Goal: Task Accomplishment & Management: Use online tool/utility

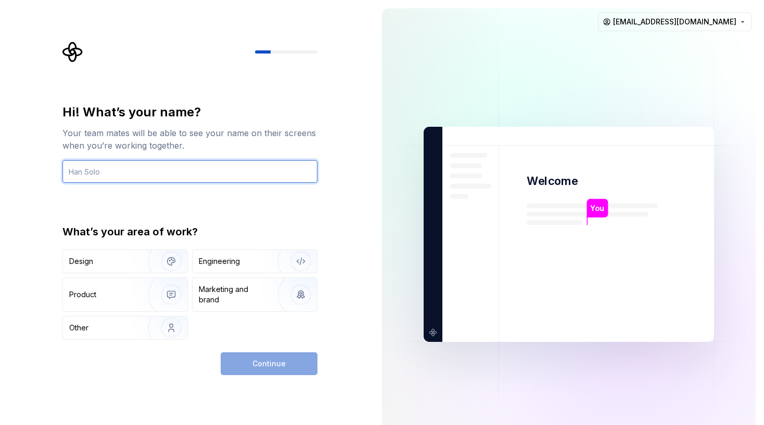
click at [96, 170] on input "text" at bounding box center [189, 171] width 255 height 23
type input "I"
type input "m"
click at [120, 170] on input "keezdotmack" at bounding box center [189, 171] width 255 height 23
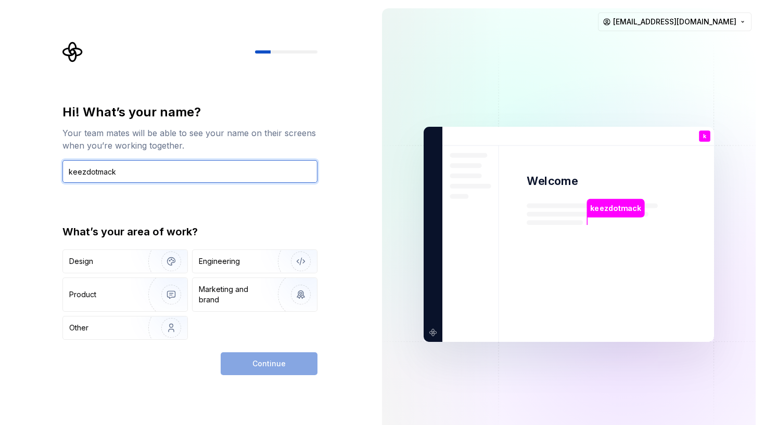
paste input "mackdotkeez"
type input "mackdotkeez"
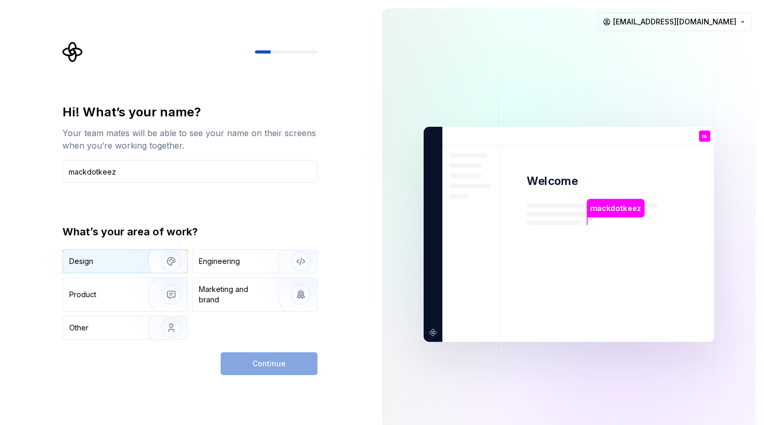
click at [126, 267] on div "Design" at bounding box center [125, 261] width 124 height 23
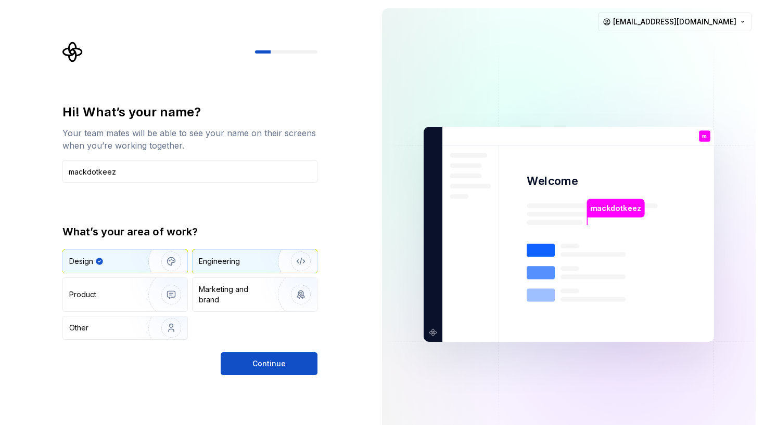
click at [254, 259] on div "Engineering" at bounding box center [240, 261] width 83 height 10
click at [131, 262] on div "Design" at bounding box center [102, 261] width 66 height 10
click at [276, 361] on span "Continue" at bounding box center [268, 364] width 33 height 10
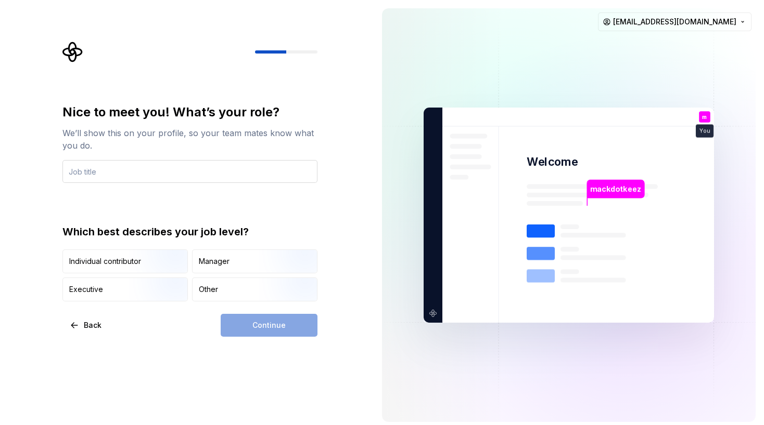
click at [118, 174] on input "text" at bounding box center [189, 171] width 255 height 23
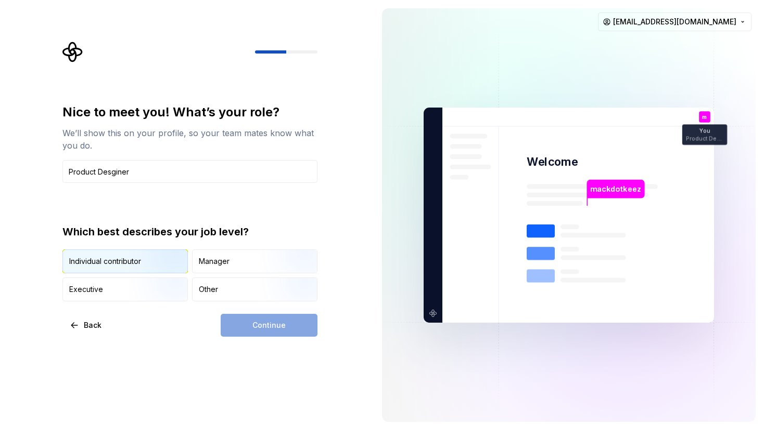
type input "Product Desginer"
click at [153, 263] on img "button" at bounding box center [162, 275] width 67 height 70
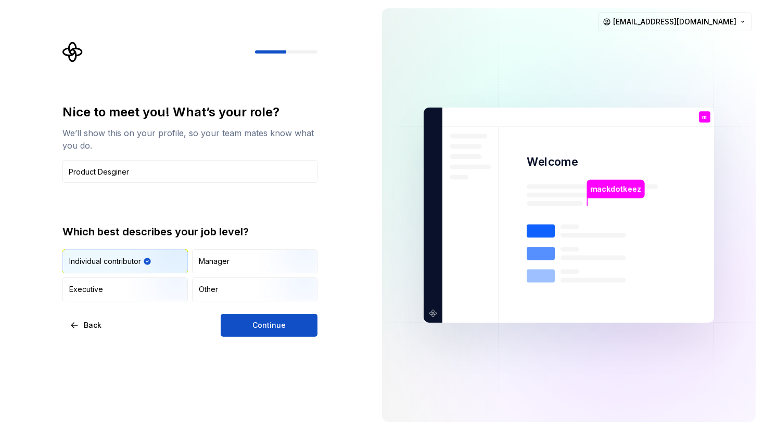
click at [257, 313] on div "Nice to meet you! What’s your role? We’ll show this on your profile, so your te…" at bounding box center [189, 220] width 255 height 233
click at [263, 332] on button "Continue" at bounding box center [269, 325] width 97 height 23
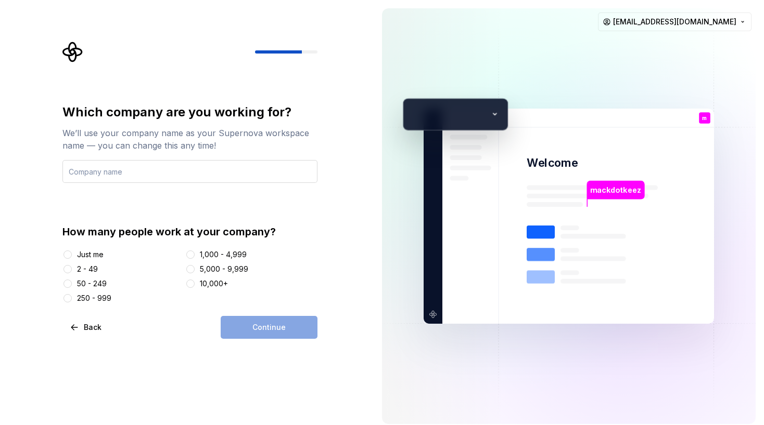
click at [101, 172] on input "text" at bounding box center [189, 171] width 255 height 23
type input "International Radar Studio"
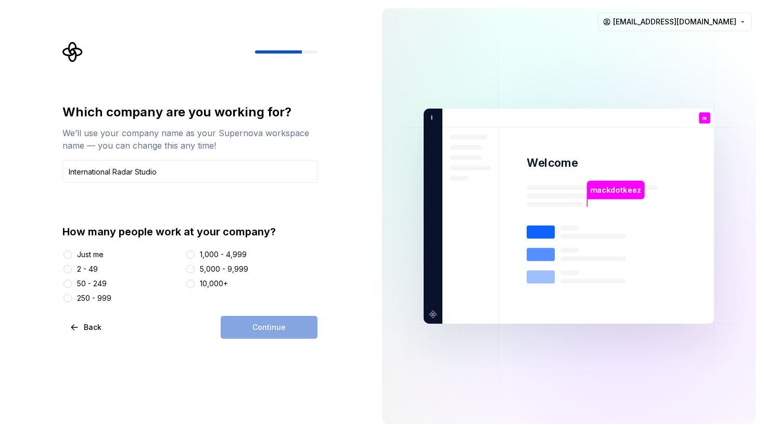
click at [74, 267] on div "2 - 49" at bounding box center [121, 269] width 119 height 10
click at [72, 269] on button "2 - 49" at bounding box center [67, 269] width 8 height 8
click at [296, 327] on button "Continue" at bounding box center [269, 327] width 97 height 23
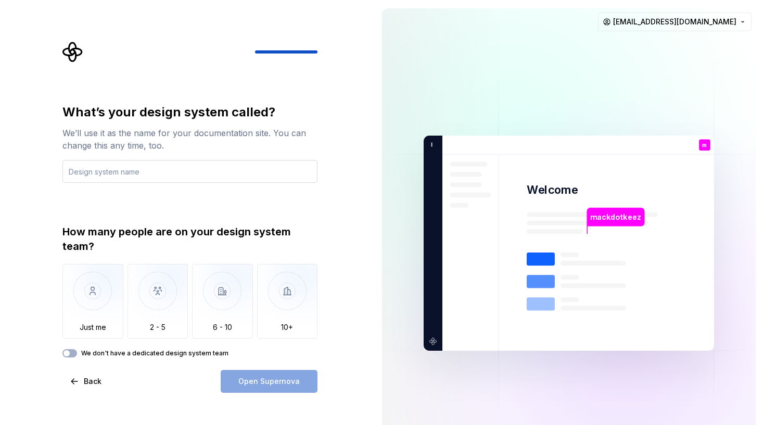
click at [113, 174] on input "text" at bounding box center [189, 171] width 255 height 23
type input "theme-builder"
click at [100, 311] on img "button" at bounding box center [92, 299] width 61 height 70
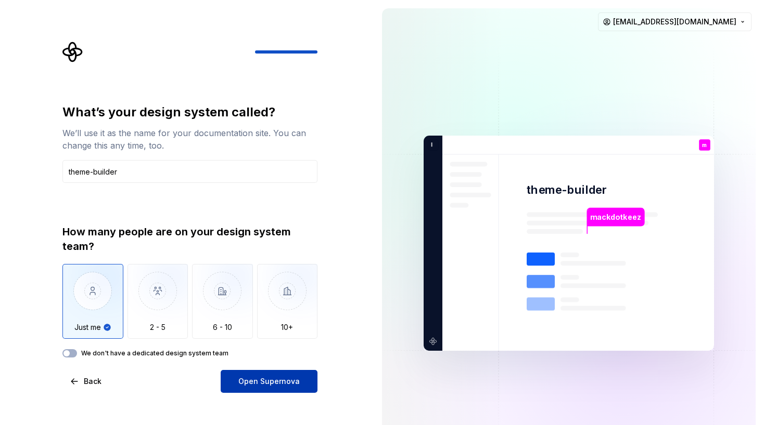
click at [292, 380] on span "Open Supernova" at bounding box center [268, 382] width 61 height 10
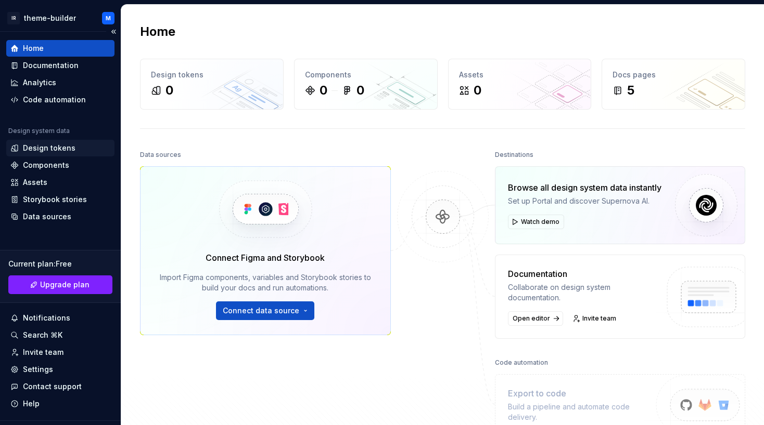
click at [49, 148] on div "Design tokens" at bounding box center [49, 148] width 53 height 10
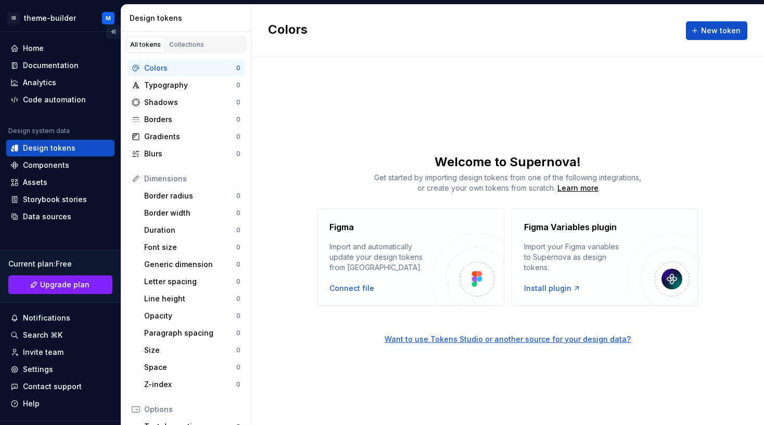
click at [112, 30] on button "Collapse sidebar" at bounding box center [113, 31] width 15 height 15
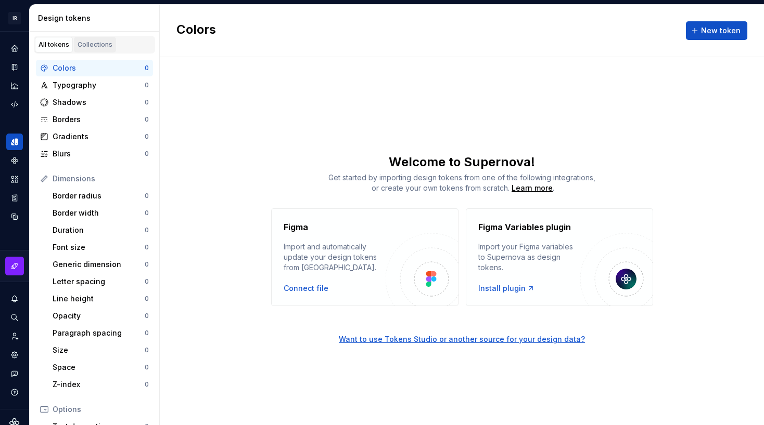
click at [87, 46] on div "Collections" at bounding box center [94, 45] width 35 height 8
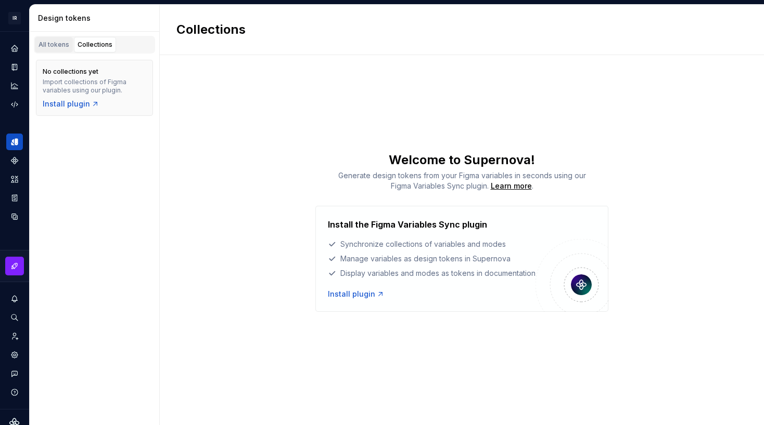
click at [52, 47] on div "All tokens" at bounding box center [53, 45] width 31 height 8
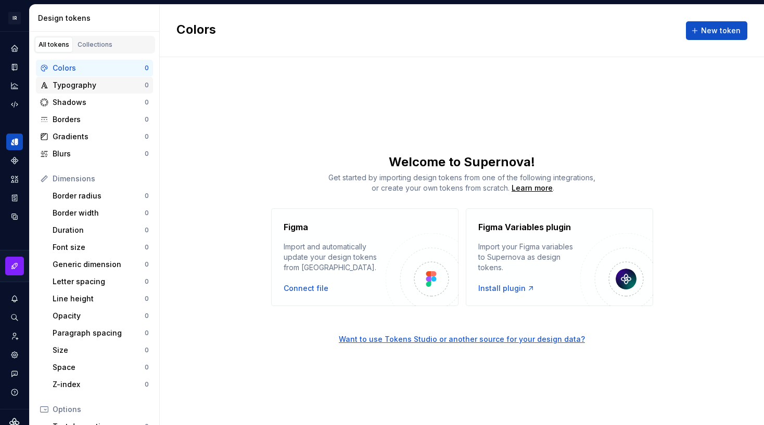
click at [80, 86] on div "Typography" at bounding box center [99, 85] width 92 height 10
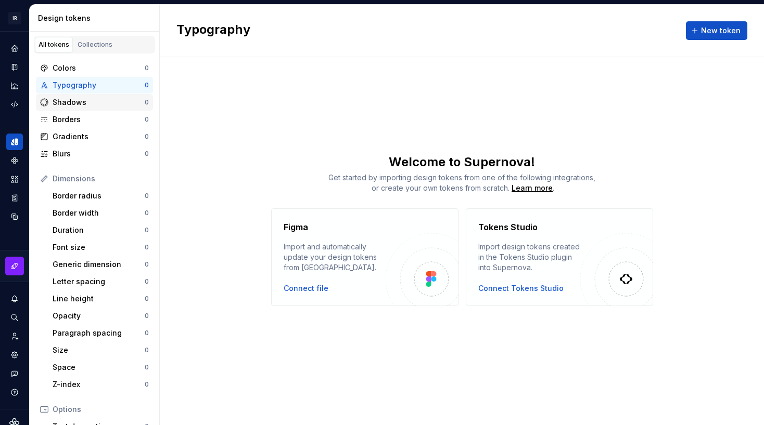
click at [77, 104] on div "Shadows" at bounding box center [99, 102] width 92 height 10
click at [76, 118] on div "Borders" at bounding box center [99, 119] width 92 height 10
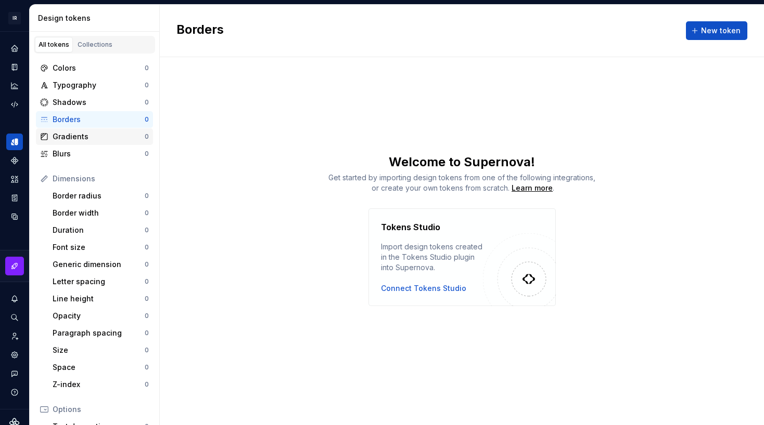
click at [82, 140] on div "Gradients" at bounding box center [99, 137] width 92 height 10
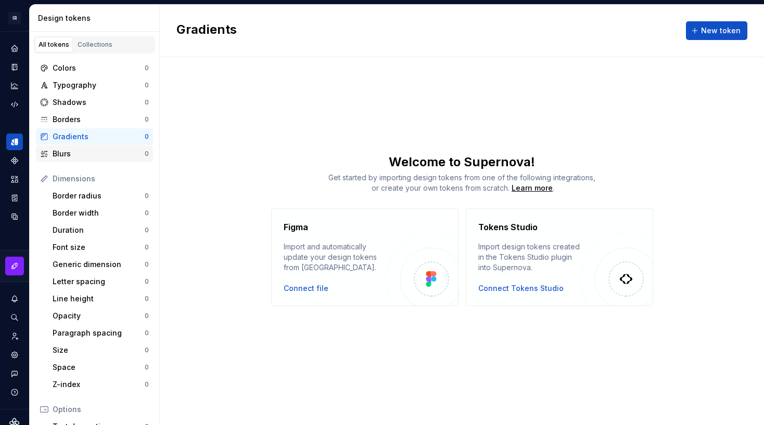
click at [82, 154] on div "Blurs" at bounding box center [99, 154] width 92 height 10
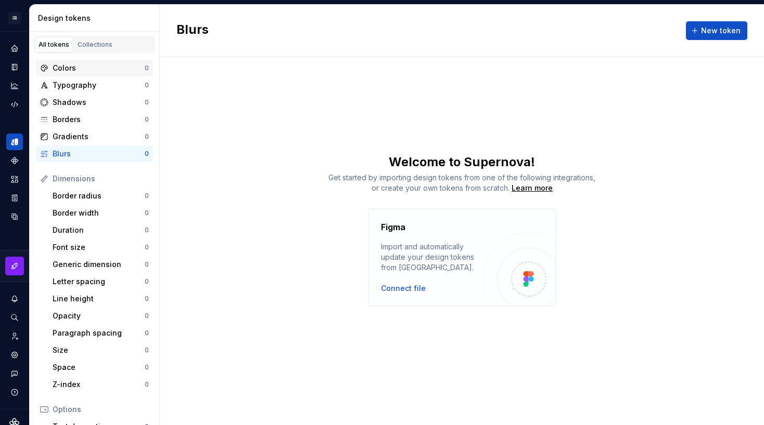
click at [77, 71] on div "Colors" at bounding box center [99, 68] width 92 height 10
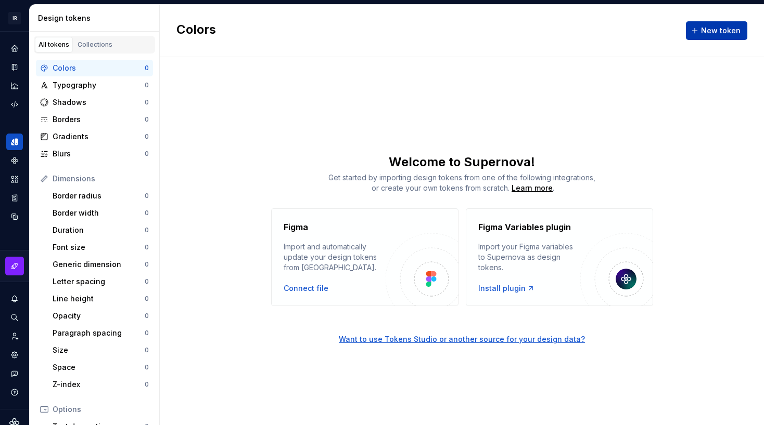
click at [706, 30] on span "New token" at bounding box center [721, 30] width 40 height 10
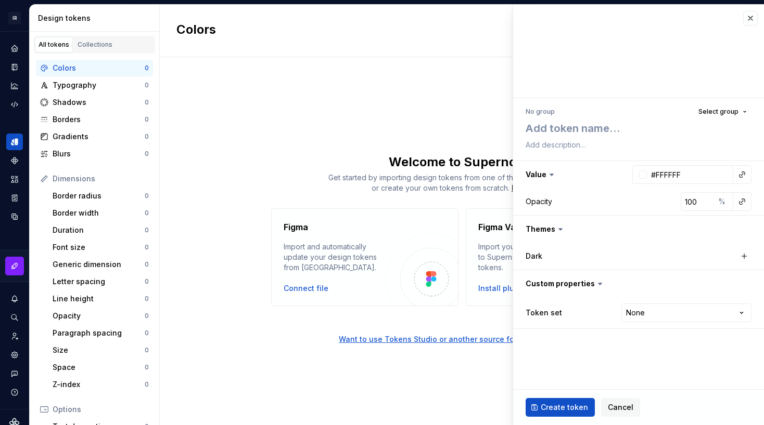
type textarea "*"
type textarea "b"
type textarea "*"
type textarea "bl"
type textarea "*"
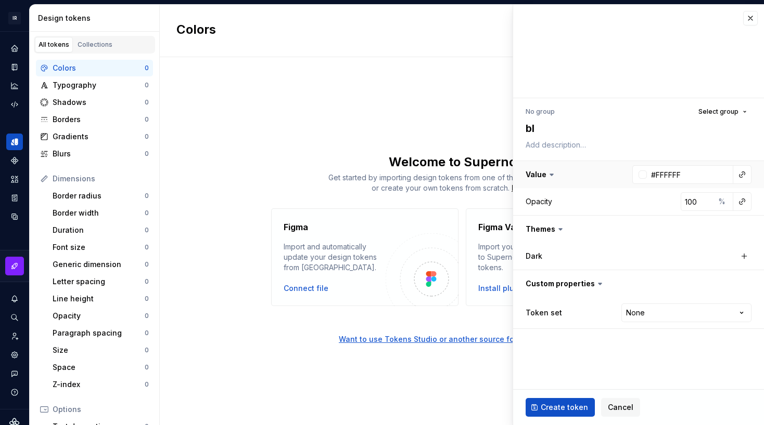
type textarea "blu"
type textarea "*"
type textarea "blue"
type textarea "*"
type textarea "blue-"
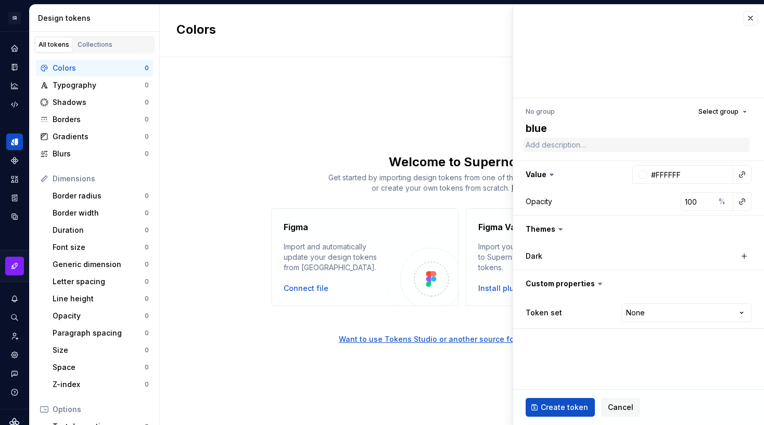
type textarea "*"
type textarea "blue"
type textarea "*"
type textarea "blue"
click at [554, 146] on textarea at bounding box center [636, 145] width 226 height 15
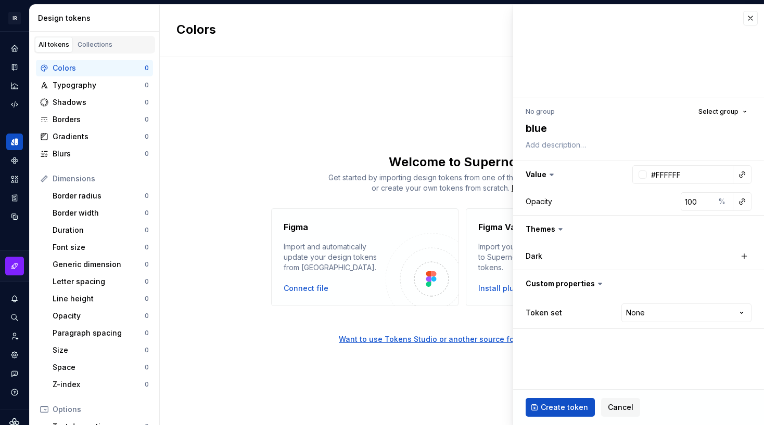
click at [562, 161] on div at bounding box center [638, 161] width 251 height 1
click at [544, 178] on button "button" at bounding box center [638, 174] width 251 height 27
click at [739, 178] on button "button" at bounding box center [741, 174] width 15 height 15
drag, startPoint x: 739, startPoint y: 178, endPoint x: 681, endPoint y: 173, distance: 58.0
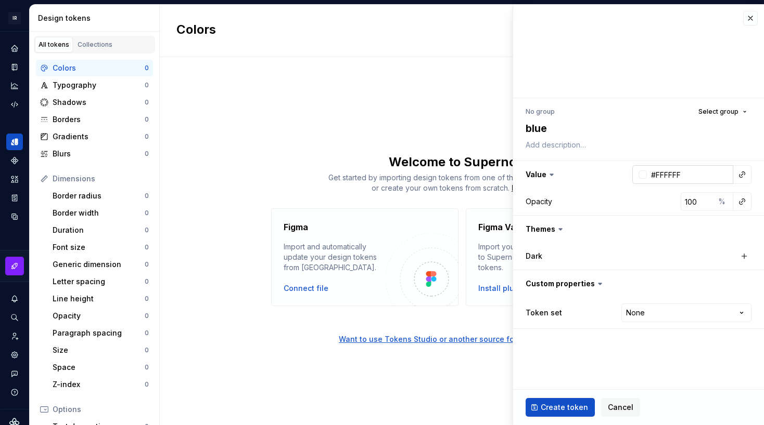
click at [681, 173] on html "IR theme-builder M Design system data Design tokens All tokens Collections Colo…" at bounding box center [382, 212] width 764 height 425
click at [644, 176] on div at bounding box center [642, 175] width 8 height 8
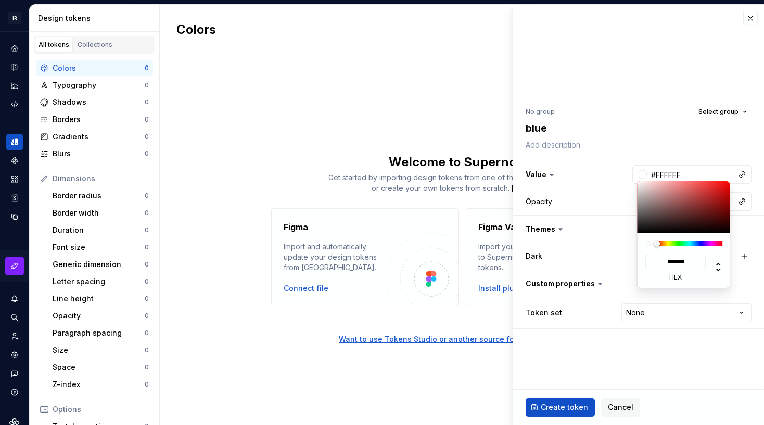
click at [693, 245] on div at bounding box center [689, 243] width 66 height 5
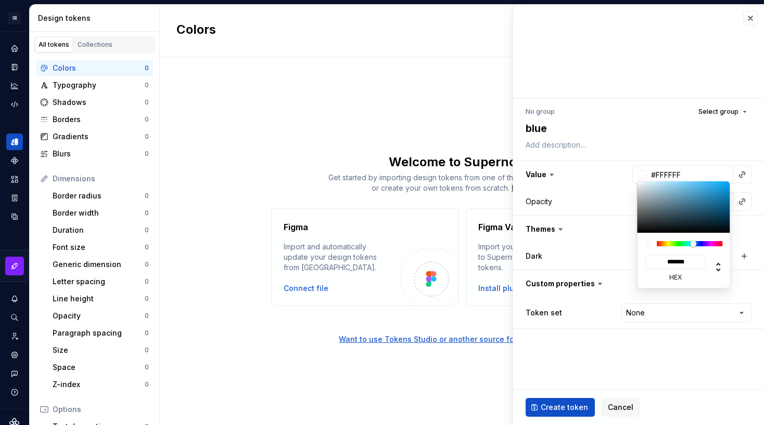
type textarea "*"
type input "#369ED3"
type input "*******"
click at [706, 190] on div at bounding box center [684, 207] width 94 height 51
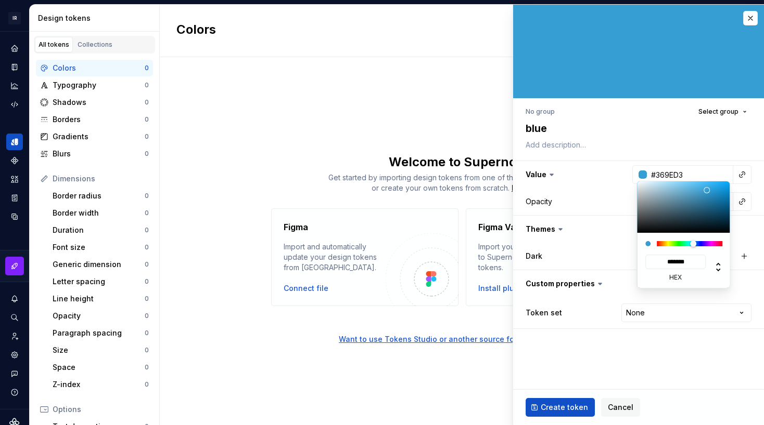
click at [622, 145] on html "IR theme-builder M Design system data Design tokens All tokens Collections Colo…" at bounding box center [382, 212] width 764 height 425
click at [725, 113] on html "IR theme-builder M Design system data Design tokens All tokens Collections Colo…" at bounding box center [382, 212] width 764 height 425
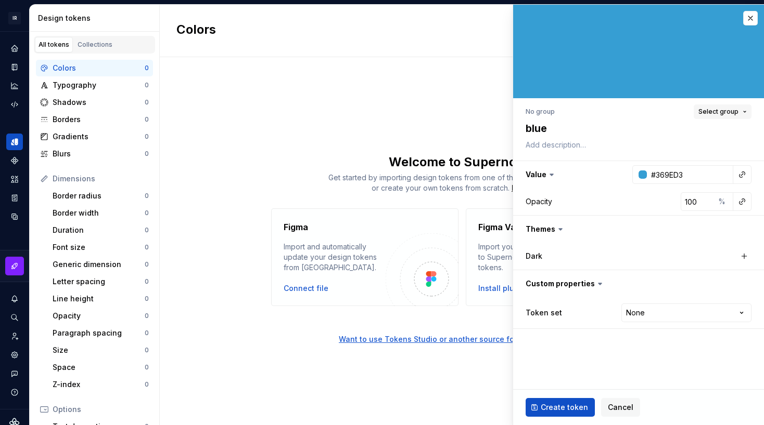
click at [732, 112] on span "Select group" at bounding box center [718, 112] width 40 height 8
click at [624, 109] on div "No group Select group" at bounding box center [638, 112] width 226 height 15
type textarea "*"
type input "99"
click at [706, 202] on input "99" at bounding box center [697, 201] width 34 height 19
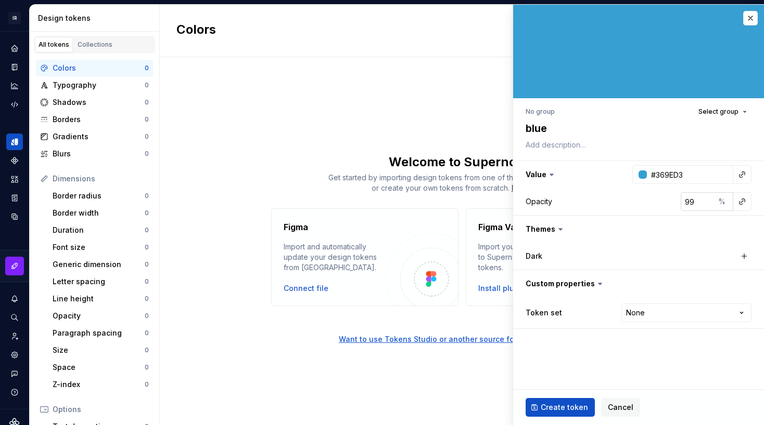
type textarea "*"
type input "98"
click at [706, 202] on input "98" at bounding box center [697, 201] width 34 height 19
type textarea "*"
type input "97"
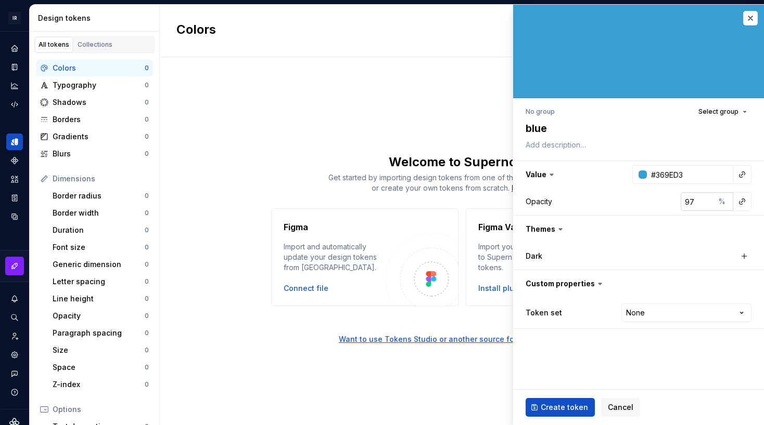
click at [706, 202] on input "97" at bounding box center [697, 201] width 34 height 19
type textarea "*"
type input "96"
type textarea "*"
type input "95"
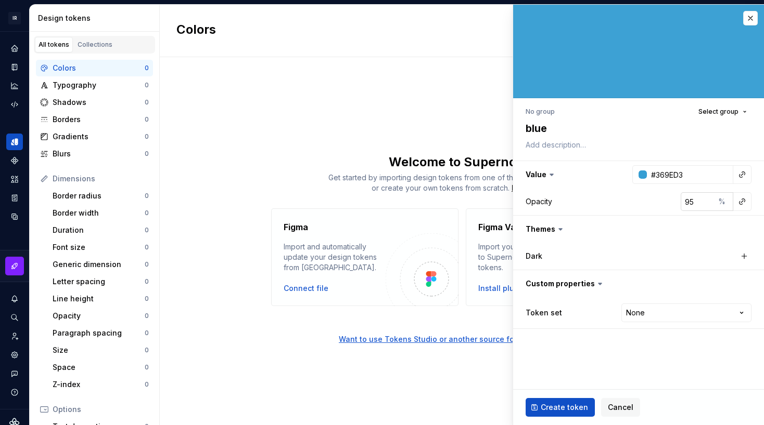
type textarea "*"
type input "94"
type textarea "*"
type input "93"
type textarea "*"
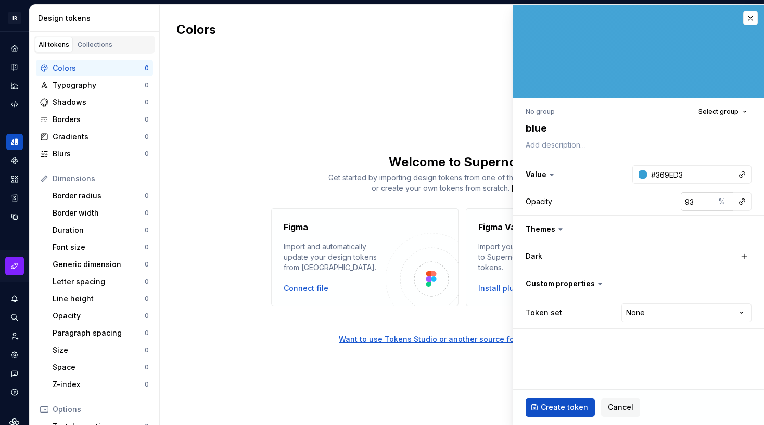
type input "92"
type textarea "*"
type input "91"
type textarea "*"
type input "90"
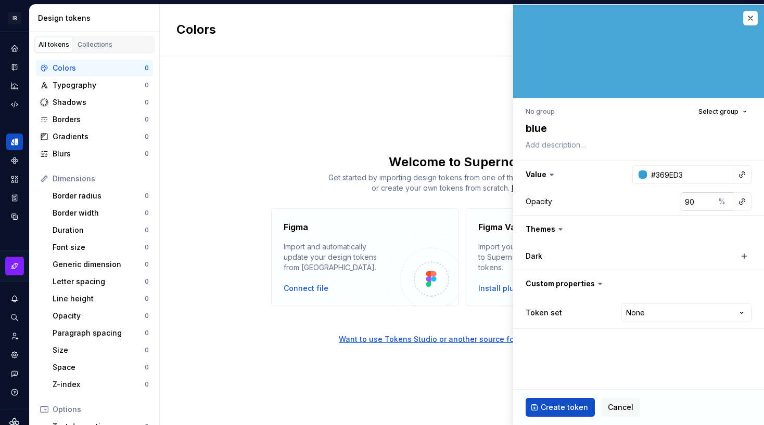
type textarea "*"
type input "89"
type textarea "*"
type input "88"
type textarea "*"
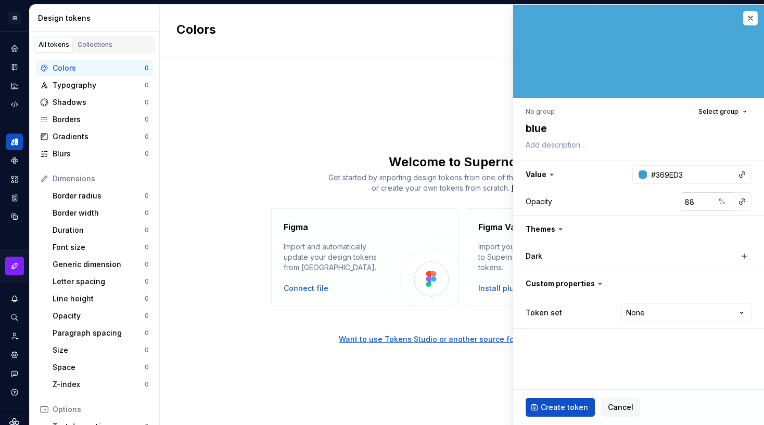
type input "87"
type textarea "*"
type input "86"
type textarea "*"
type input "85"
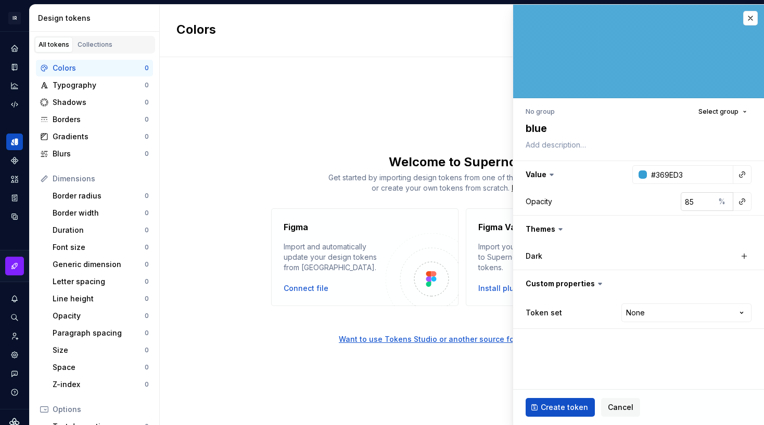
type textarea "*"
type input "84"
type textarea "*"
type input "83"
type textarea "*"
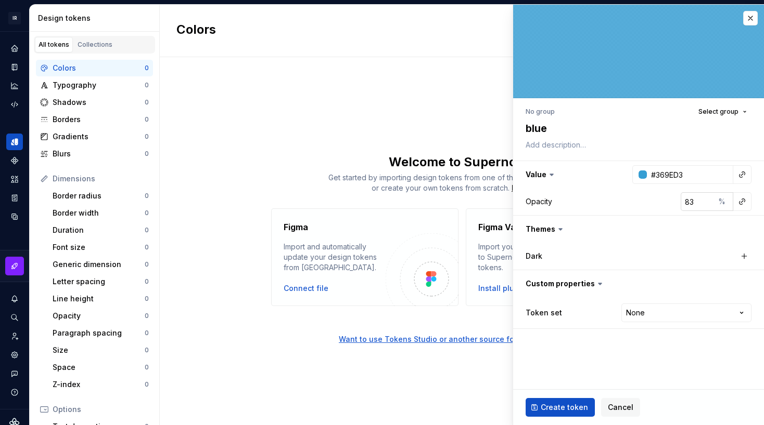
type input "82"
type textarea "*"
type input "81"
type textarea "*"
type input "80"
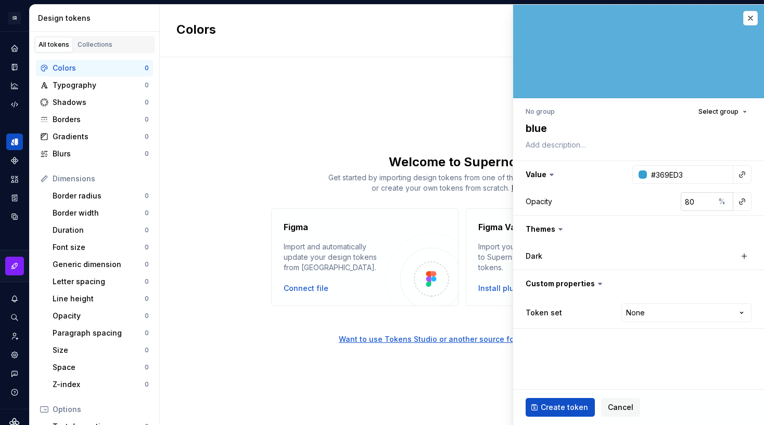
type textarea "*"
type input "79"
type textarea "*"
type input "78"
type textarea "*"
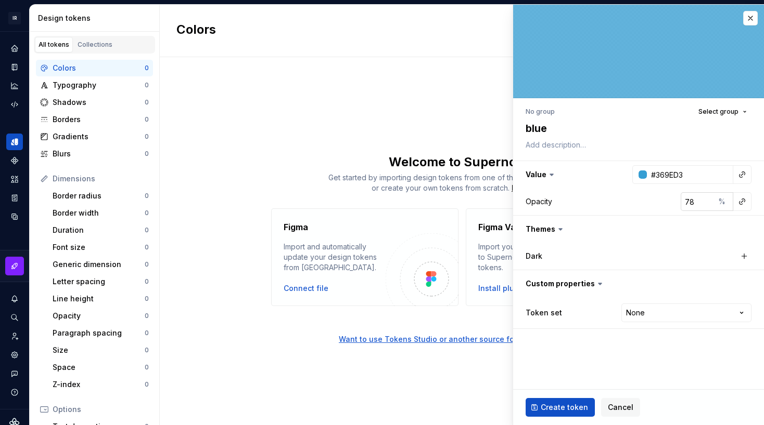
type input "77"
type textarea "*"
type input "76"
type textarea "*"
type input "75"
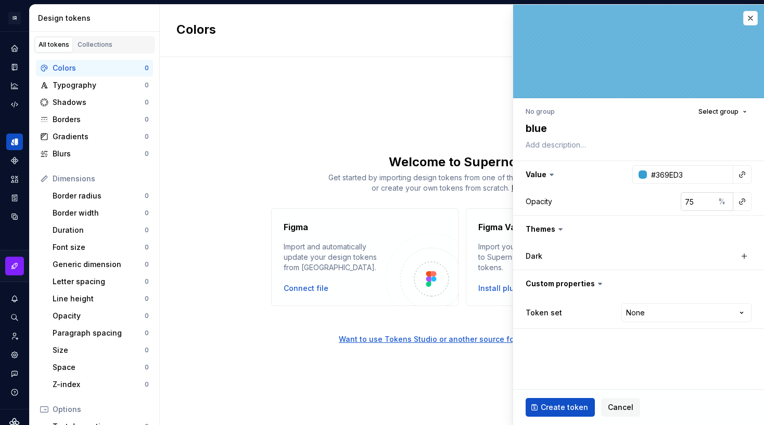
type textarea "*"
type input "74"
type textarea "*"
type input "75"
type textarea "*"
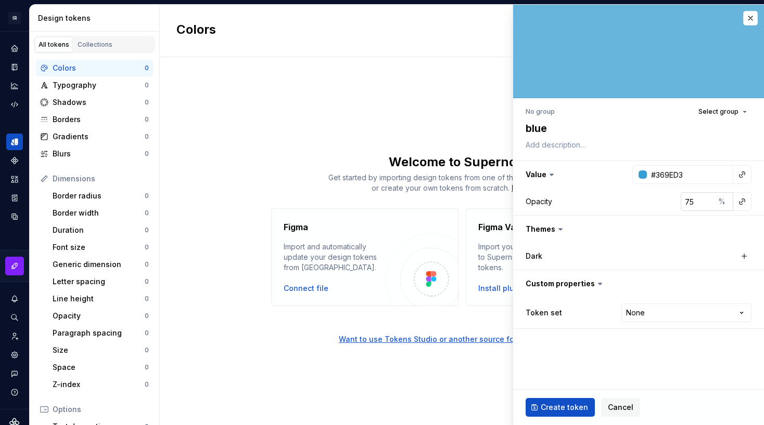
type input "76"
type textarea "*"
type input "78"
click at [706, 200] on input "78" at bounding box center [697, 201] width 34 height 19
type textarea "*"
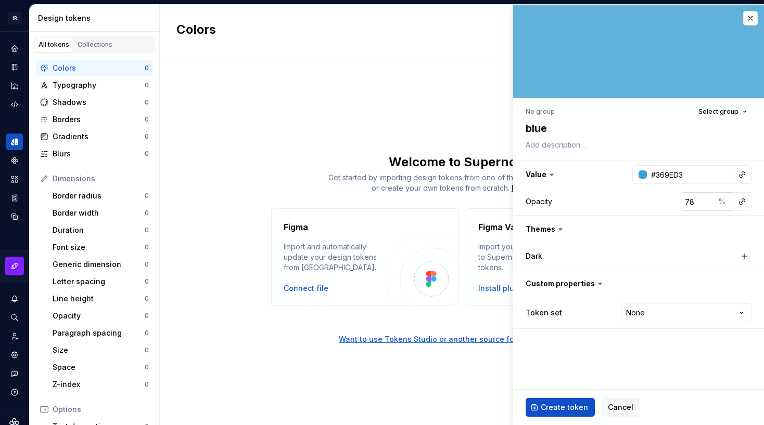
type input "79"
type textarea "*"
type input "80"
type textarea "*"
type input "81"
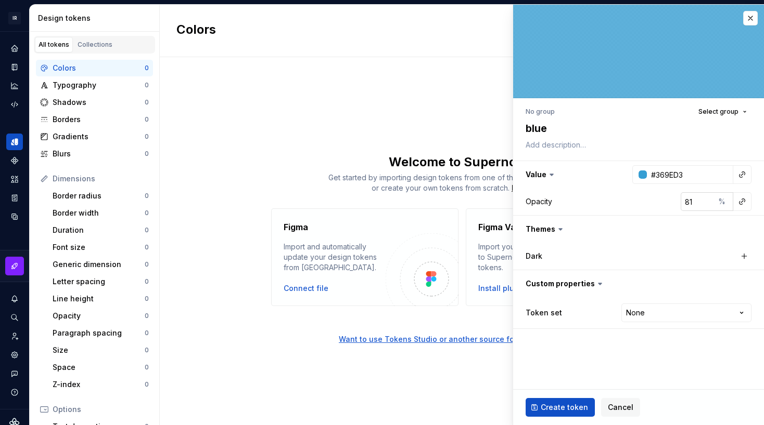
type textarea "*"
type input "82"
type textarea "*"
type input "83"
type textarea "*"
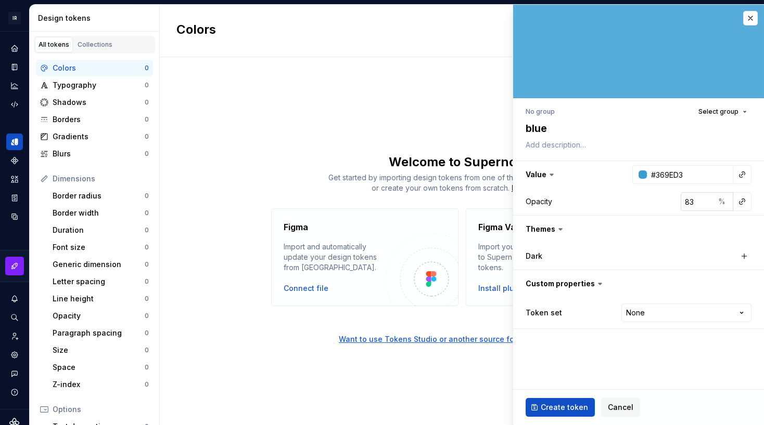
type input "84"
type textarea "*"
type input "85"
type textarea "*"
type input "86"
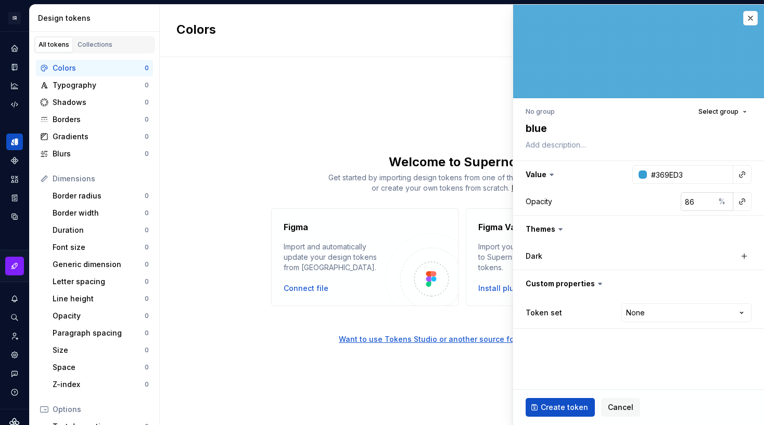
type textarea "*"
type input "87"
type textarea "*"
type input "88"
type textarea "*"
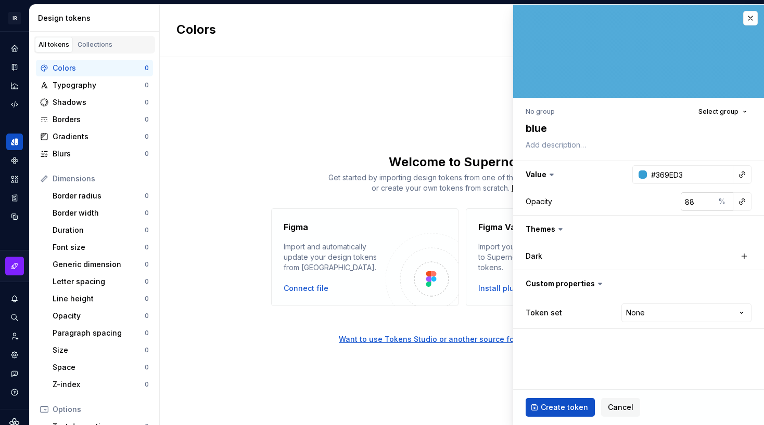
type input "89"
type textarea "*"
type input "90"
type textarea "*"
type input "91"
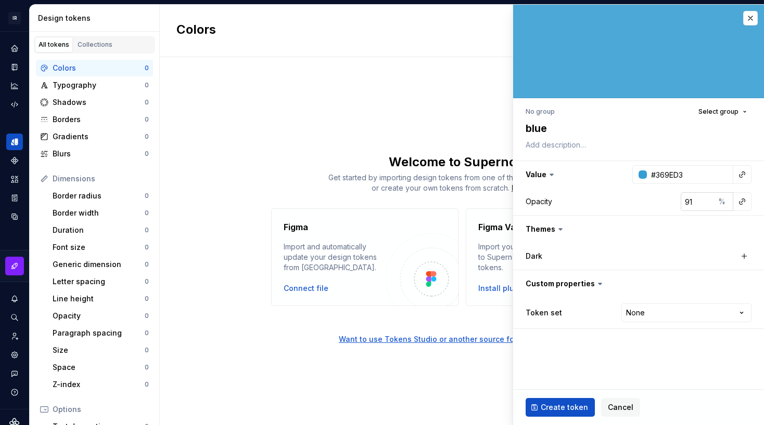
type textarea "*"
type input "92"
type textarea "*"
type input "93"
type textarea "*"
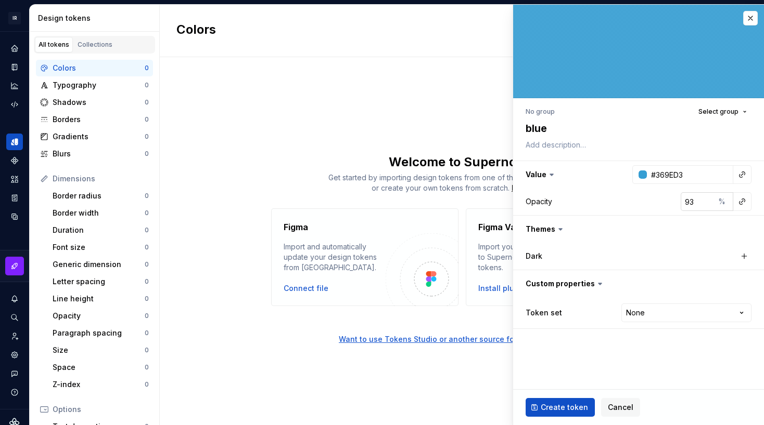
type input "94"
type textarea "*"
type input "95"
type textarea "*"
type input "96"
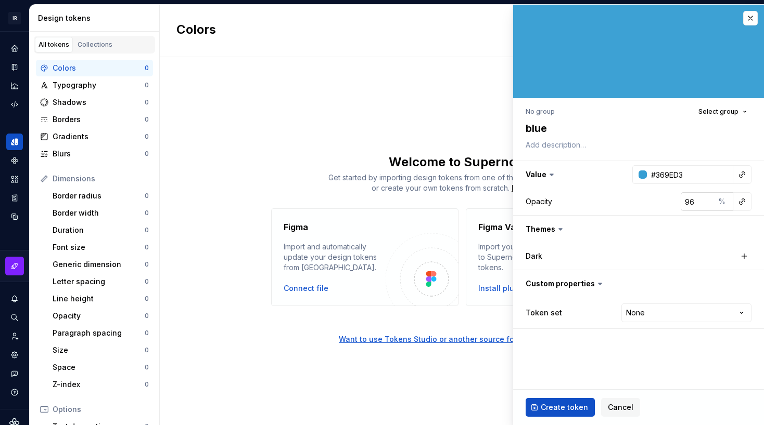
type textarea "*"
type input "97"
type textarea "*"
type input "98"
type textarea "*"
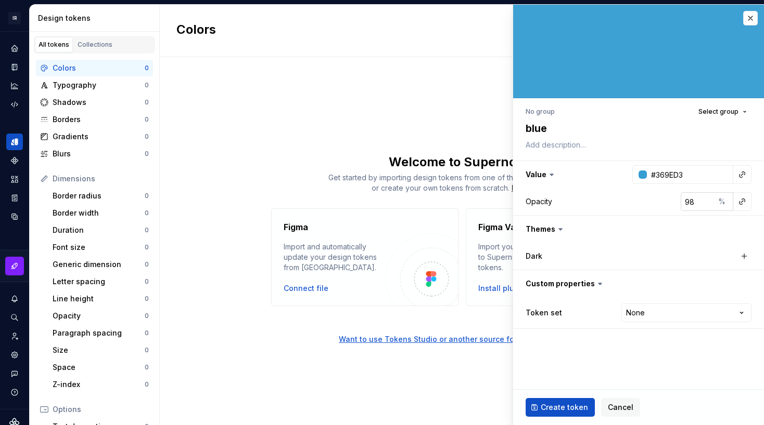
type input "99"
type textarea "*"
type input "100"
click at [706, 200] on input "100" at bounding box center [697, 201] width 34 height 19
click at [741, 255] on button "button" at bounding box center [743, 256] width 15 height 15
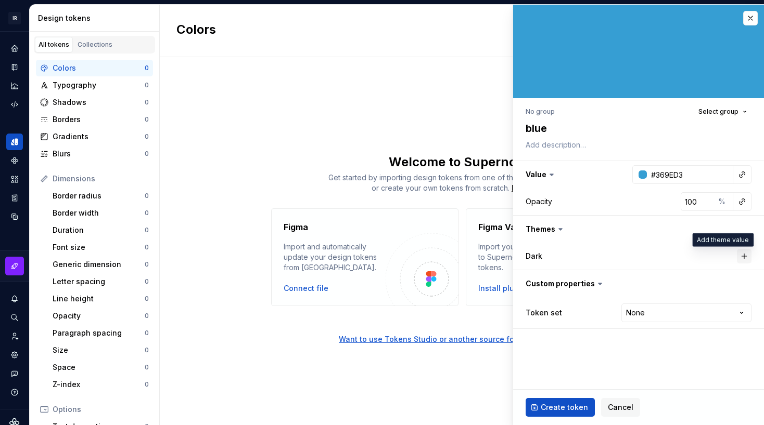
type textarea "*"
click at [614, 244] on div "Dark #369ED3" at bounding box center [638, 256] width 251 height 27
click at [671, 313] on html "IR theme-builder M Design system data Design tokens All tokens Collections Colo…" at bounding box center [382, 212] width 764 height 425
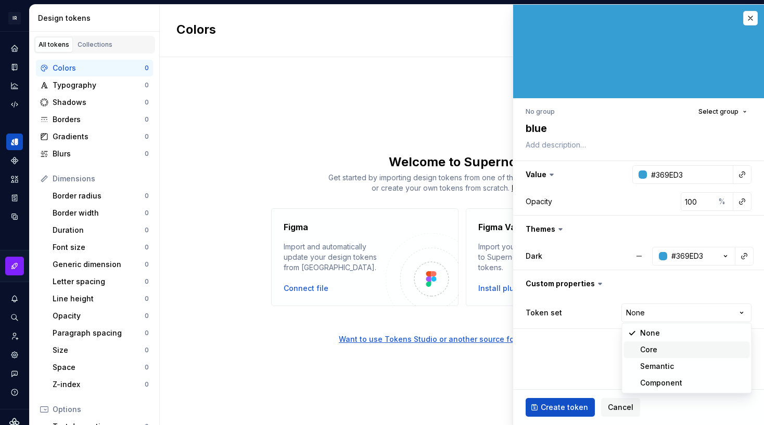
select select "**********"
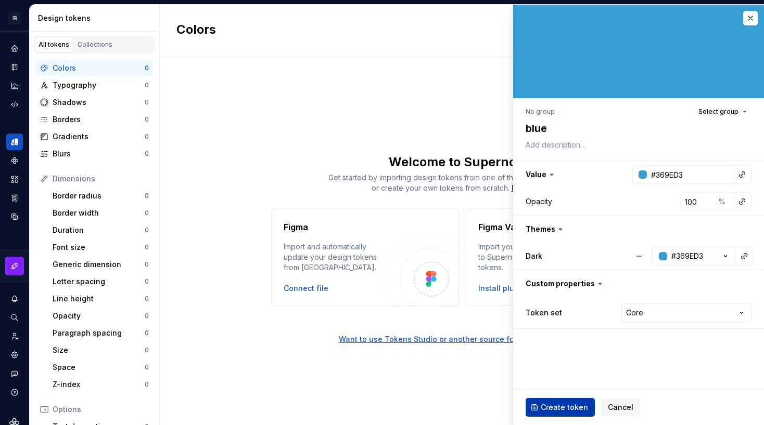
click at [544, 410] on span "Create token" at bounding box center [563, 408] width 47 height 10
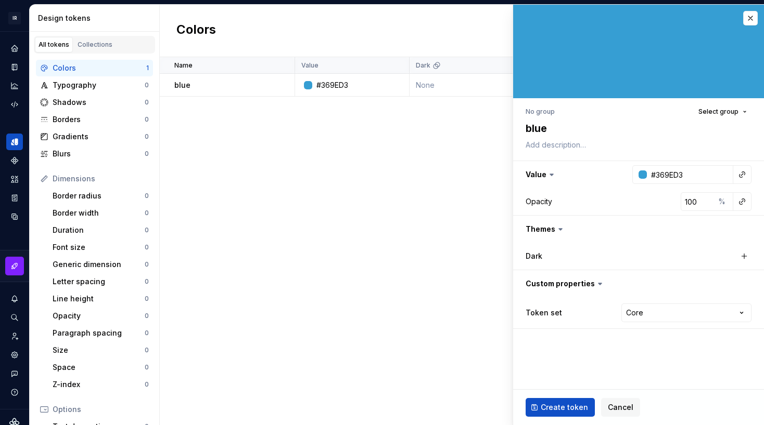
type textarea "*"
type input "#FFFFFF"
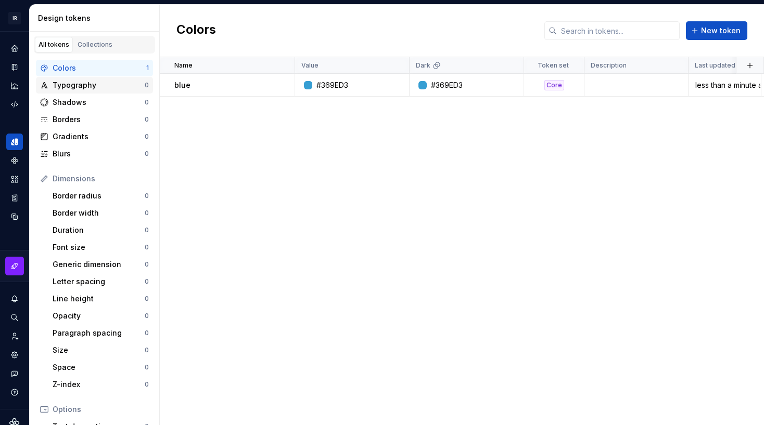
click at [98, 84] on div "Typography" at bounding box center [99, 85] width 92 height 10
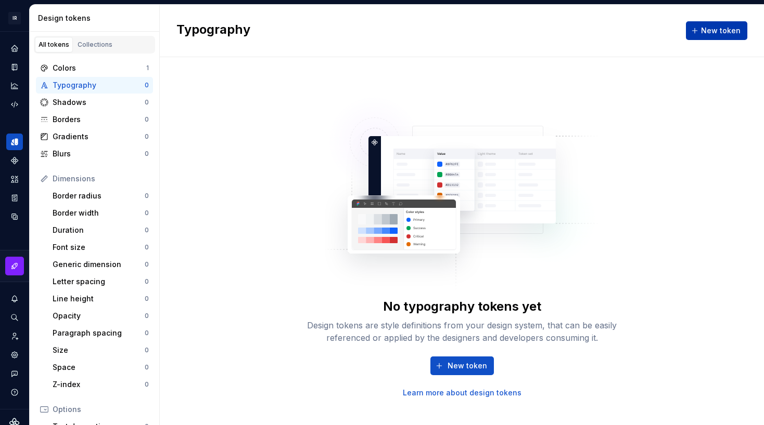
click at [708, 31] on span "New token" at bounding box center [721, 30] width 40 height 10
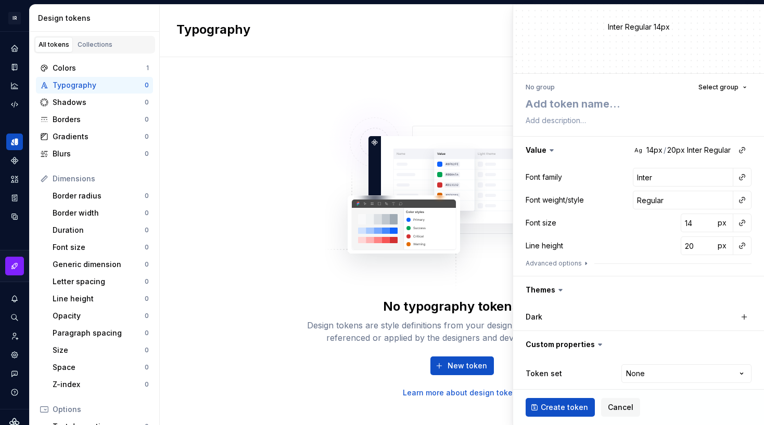
scroll to position [31, 0]
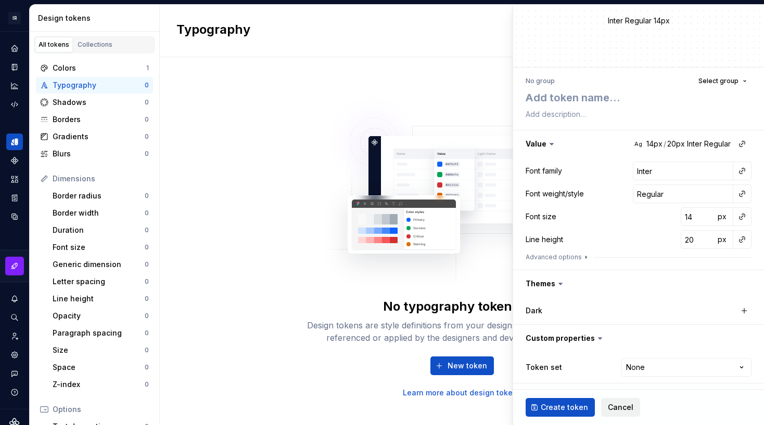
click at [611, 411] on span "Cancel" at bounding box center [619, 408] width 25 height 10
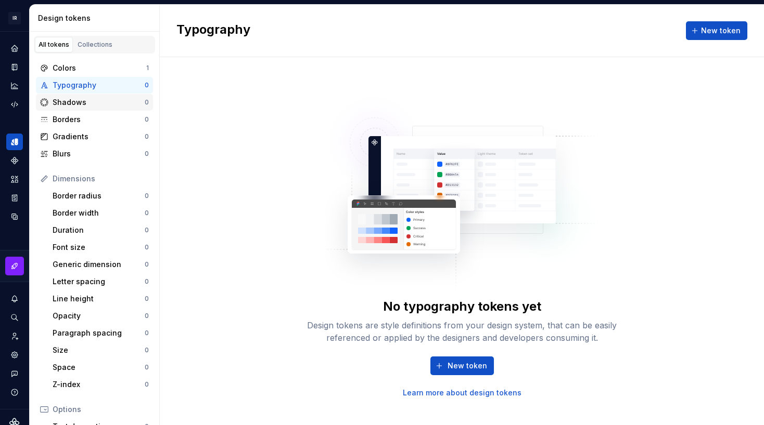
click at [78, 101] on div "Shadows" at bounding box center [99, 102] width 92 height 10
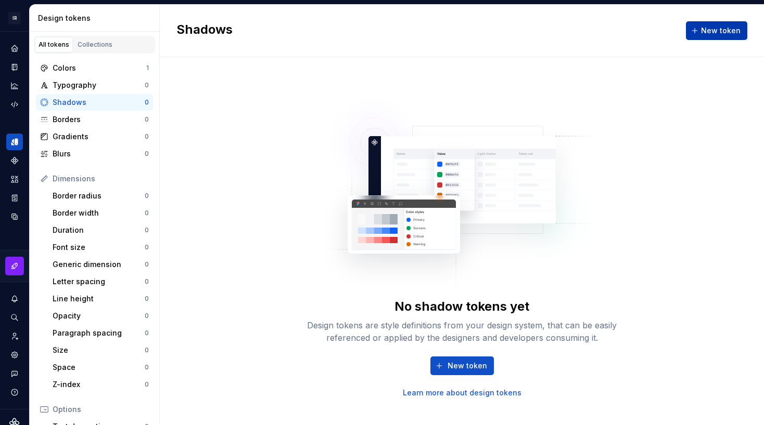
click at [717, 29] on span "New token" at bounding box center [721, 30] width 40 height 10
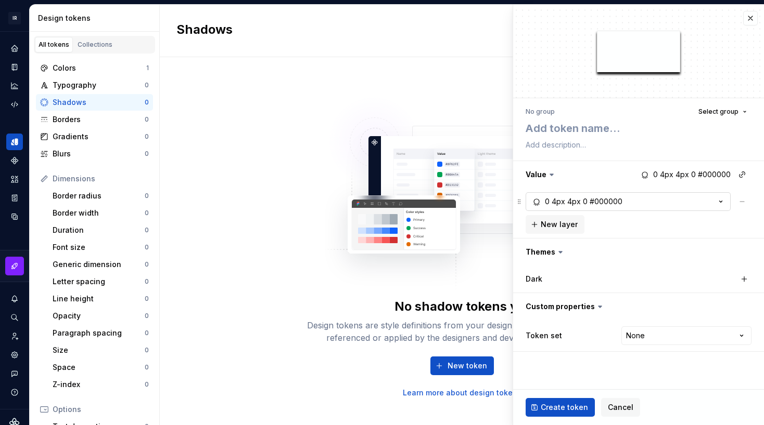
click at [698, 202] on button "0 4px 4px 0 #000000" at bounding box center [627, 201] width 205 height 19
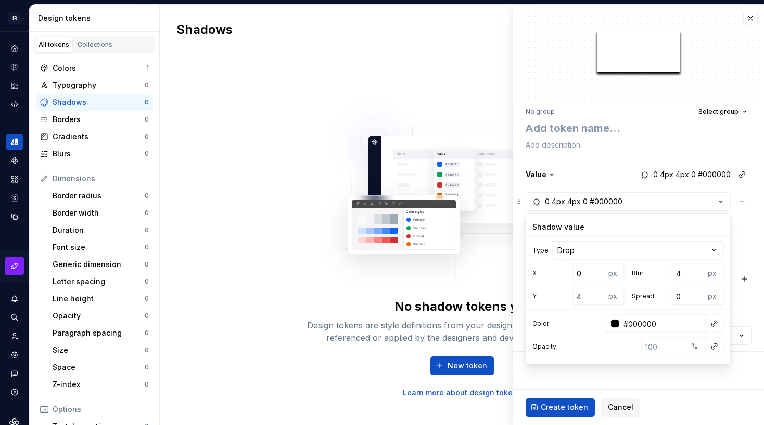
click at [656, 252] on html "IR theme-builder M Design system data Design tokens All tokens Collections Colo…" at bounding box center [382, 212] width 764 height 425
click at [608, 172] on button "button" at bounding box center [638, 174] width 251 height 27
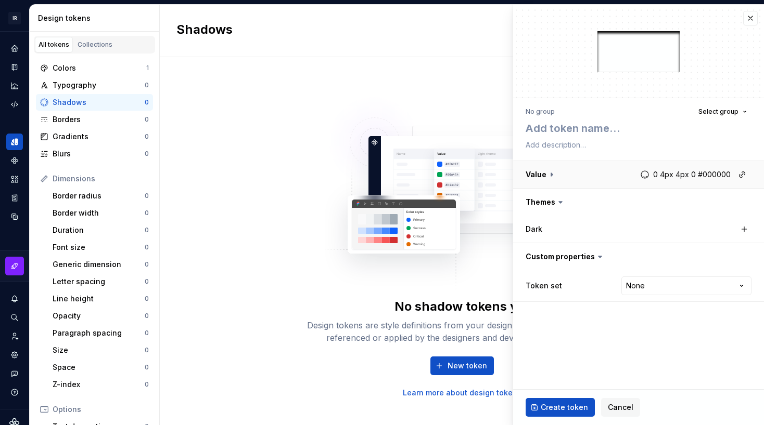
click at [602, 172] on button "button" at bounding box center [638, 174] width 251 height 27
type textarea "*"
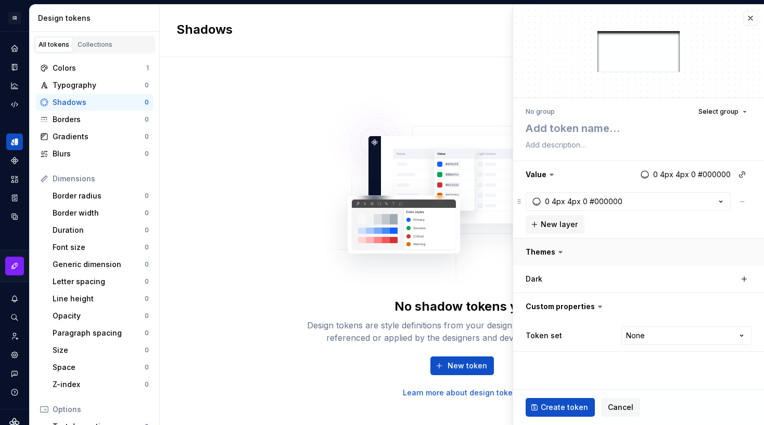
click at [579, 254] on button "button" at bounding box center [638, 252] width 251 height 27
click at [650, 313] on html "IR theme-builder M Design system data Design tokens All tokens Collections Colo…" at bounding box center [382, 212] width 764 height 425
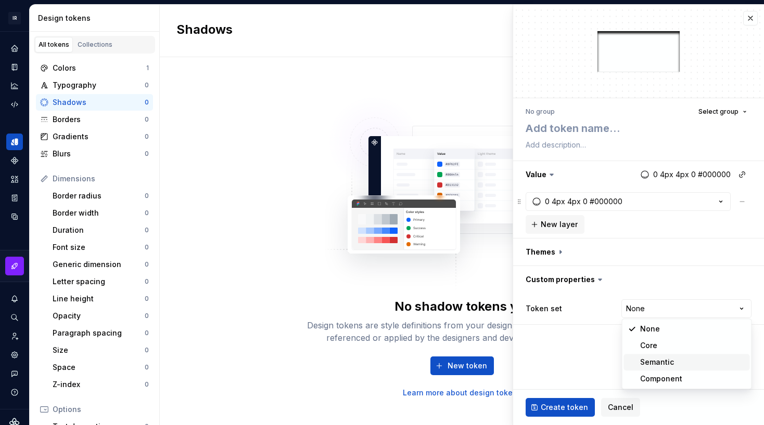
select select "**********"
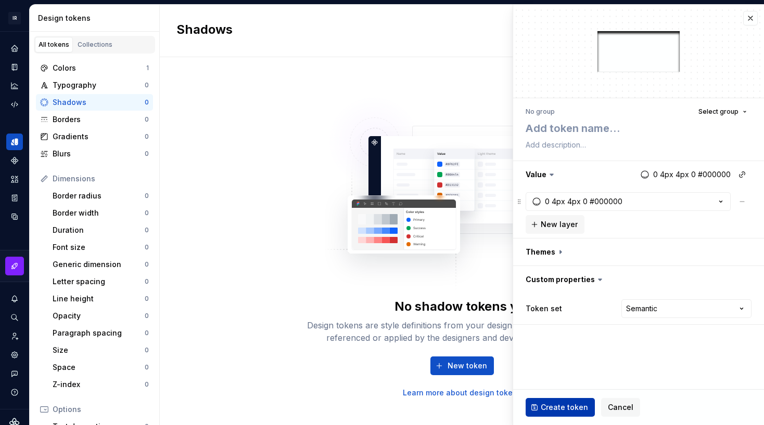
click at [569, 405] on span "Create token" at bounding box center [563, 408] width 47 height 10
type textarea "*"
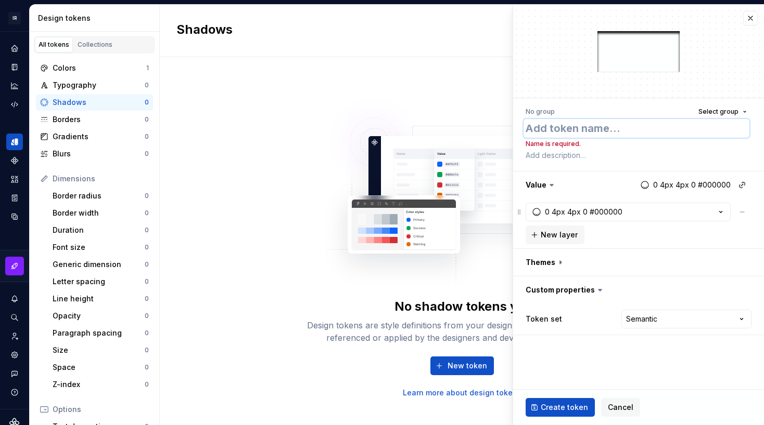
type textarea "b"
type textarea "*"
type textarea "bo"
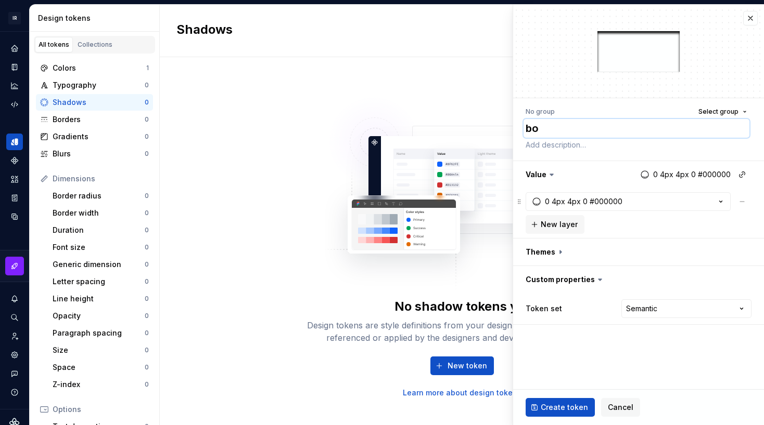
type textarea "*"
type textarea "boa"
type textarea "*"
type textarea "boar"
type textarea "*"
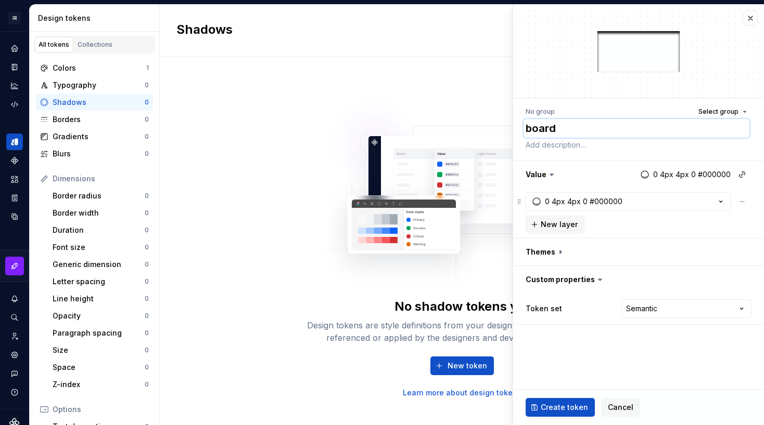
type textarea "boarde"
type textarea "*"
type textarea "boarder"
click at [553, 405] on span "Create token" at bounding box center [563, 408] width 47 height 10
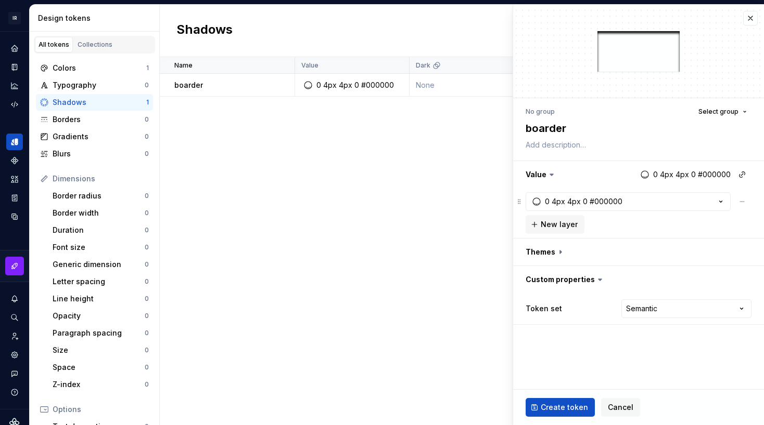
type textarea "*"
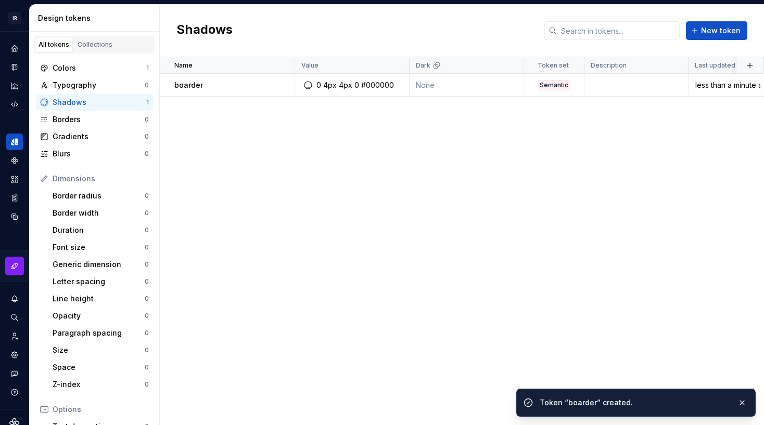
click at [751, 15] on div "Shadows New token" at bounding box center [462, 31] width 604 height 53
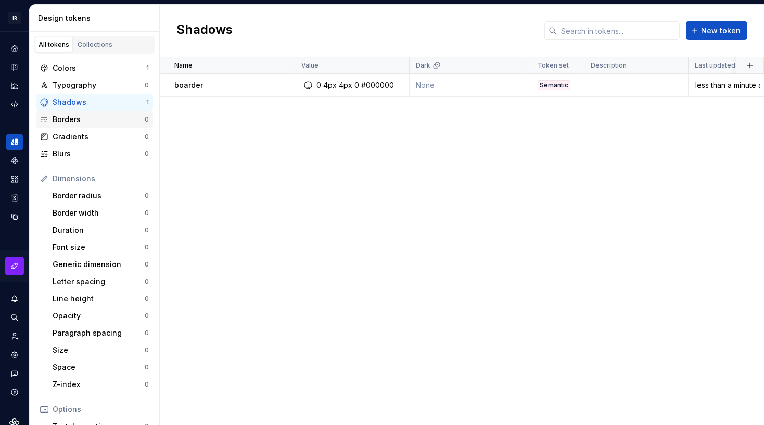
click at [77, 120] on div "Borders" at bounding box center [99, 119] width 92 height 10
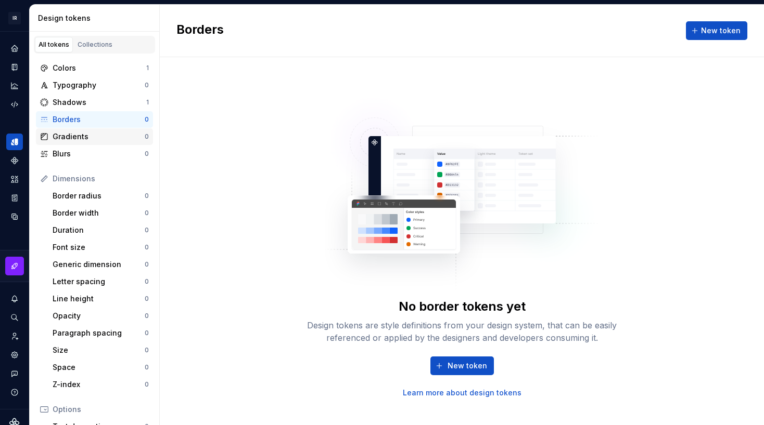
click at [77, 141] on div "Gradients" at bounding box center [99, 137] width 92 height 10
click at [73, 151] on div "Blurs" at bounding box center [99, 154] width 92 height 10
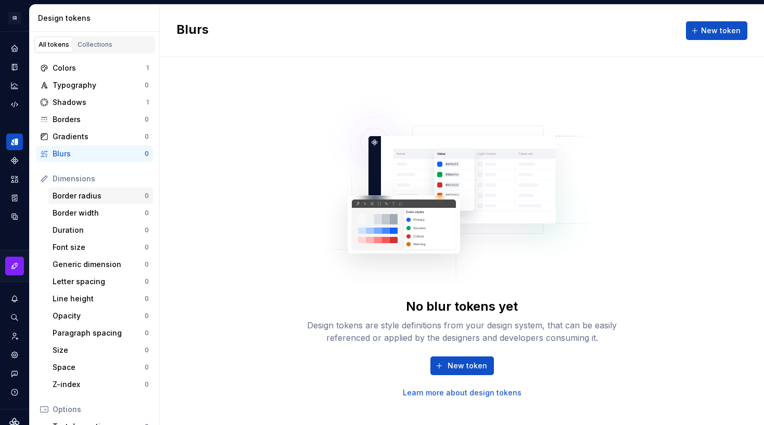
click at [76, 192] on div "Border radius" at bounding box center [99, 196] width 92 height 10
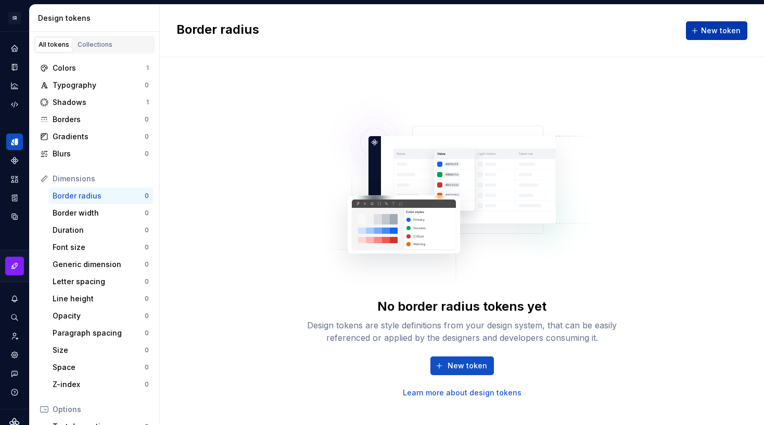
click at [706, 30] on span "New token" at bounding box center [721, 30] width 40 height 10
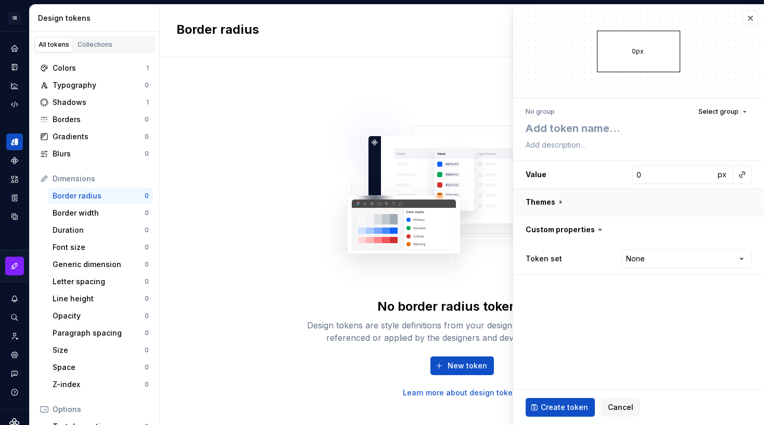
click at [567, 202] on button "button" at bounding box center [638, 202] width 251 height 27
click at [553, 198] on button "button" at bounding box center [638, 202] width 251 height 27
click at [752, 18] on button "button" at bounding box center [750, 18] width 15 height 15
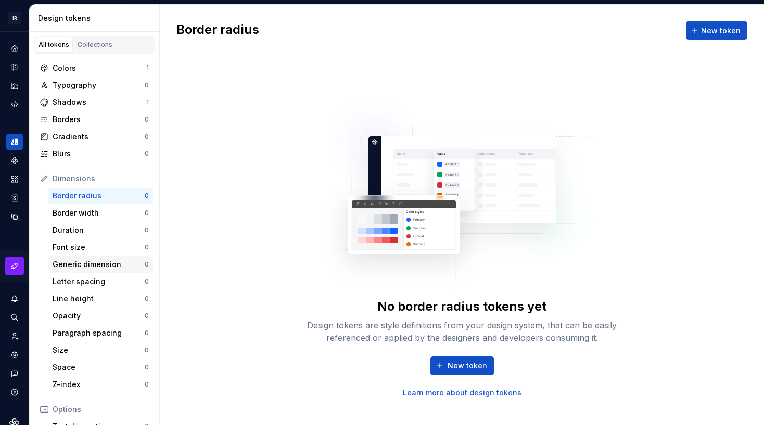
scroll to position [144, 0]
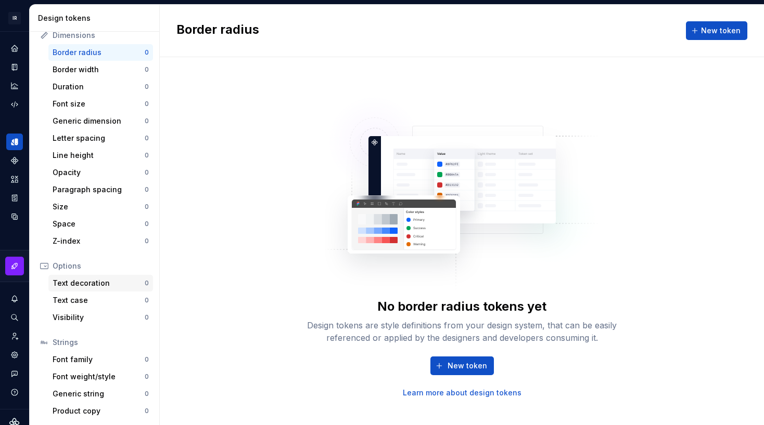
click at [93, 281] on div "Text decoration" at bounding box center [99, 283] width 92 height 10
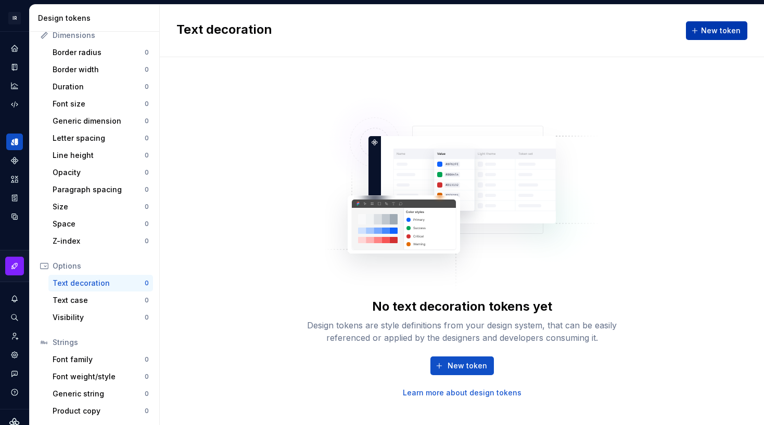
click at [718, 31] on span "New token" at bounding box center [721, 30] width 40 height 10
type textarea "*"
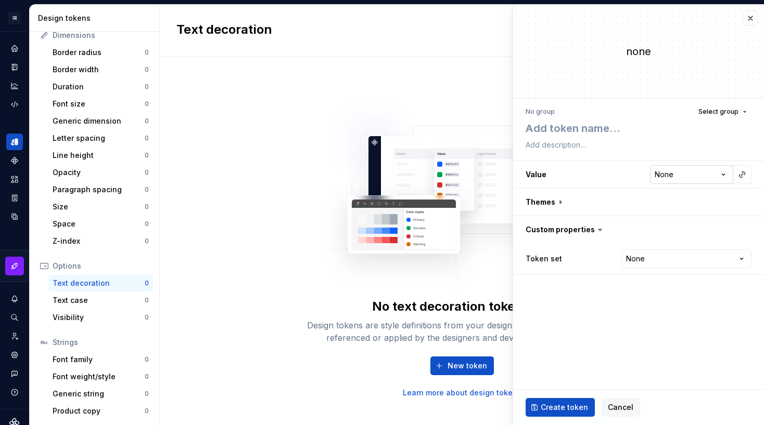
click at [684, 173] on html "**********" at bounding box center [382, 212] width 764 height 425
select select "*********"
type textarea "*"
click at [661, 176] on html "**********" at bounding box center [382, 212] width 764 height 425
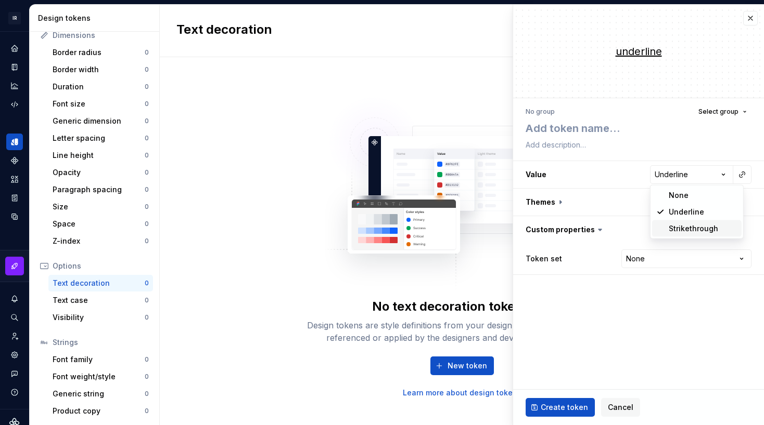
select select "**********"
click at [612, 411] on span "Cancel" at bounding box center [619, 408] width 25 height 10
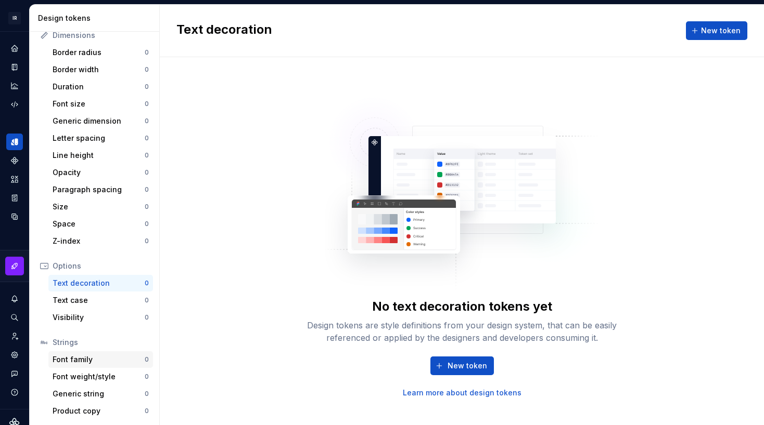
click at [78, 357] on div "Font family" at bounding box center [99, 360] width 92 height 10
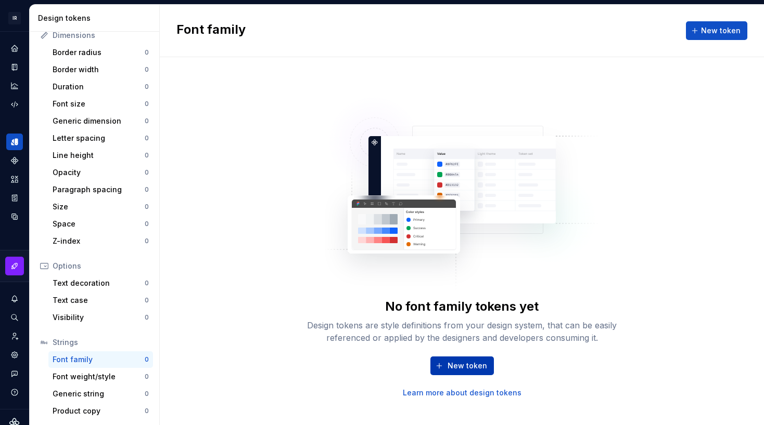
click at [445, 366] on button "New token" at bounding box center [461, 366] width 63 height 19
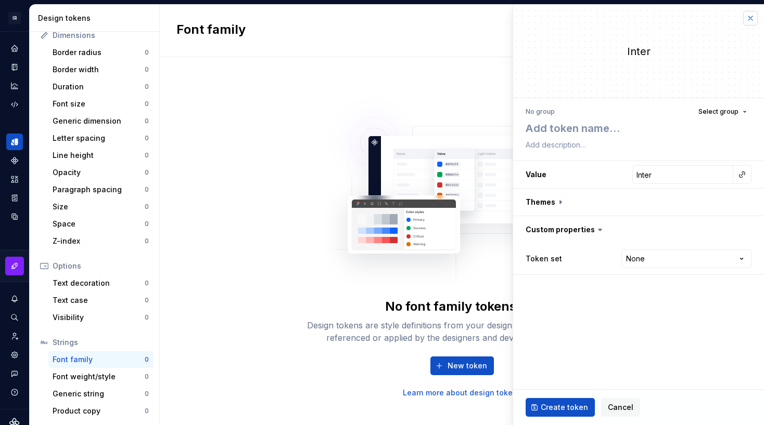
click at [748, 18] on button "button" at bounding box center [750, 18] width 15 height 15
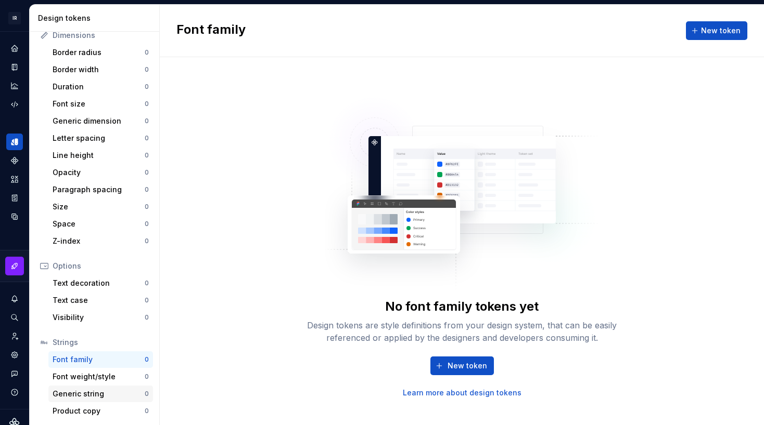
click at [86, 386] on div "Generic string 0" at bounding box center [100, 394] width 105 height 17
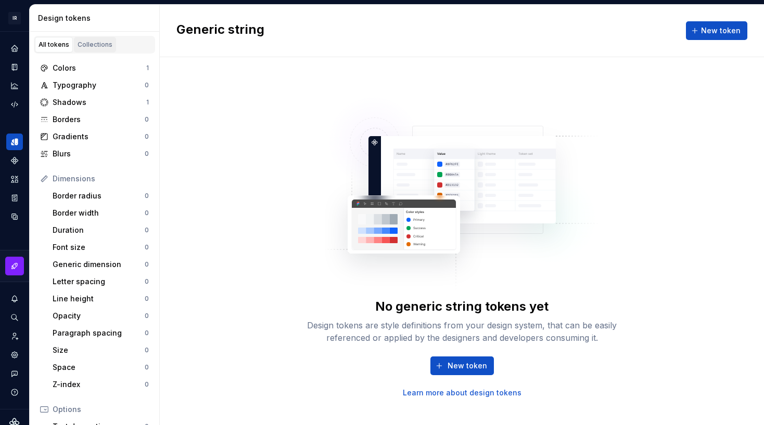
click at [80, 45] on div "Collections" at bounding box center [94, 45] width 35 height 8
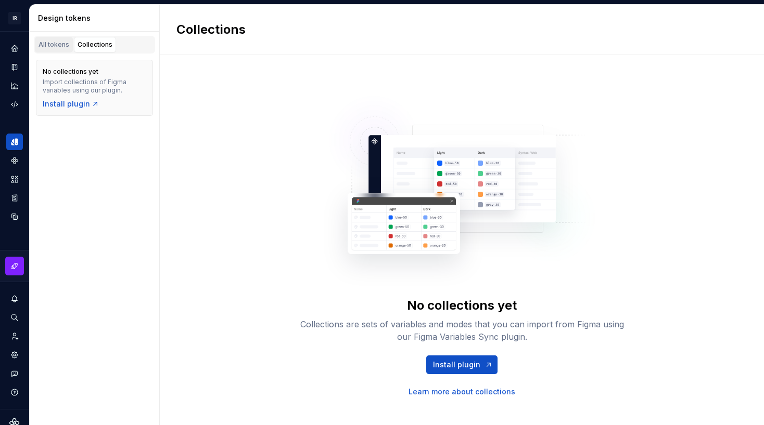
click at [52, 42] on div "All tokens" at bounding box center [53, 45] width 31 height 8
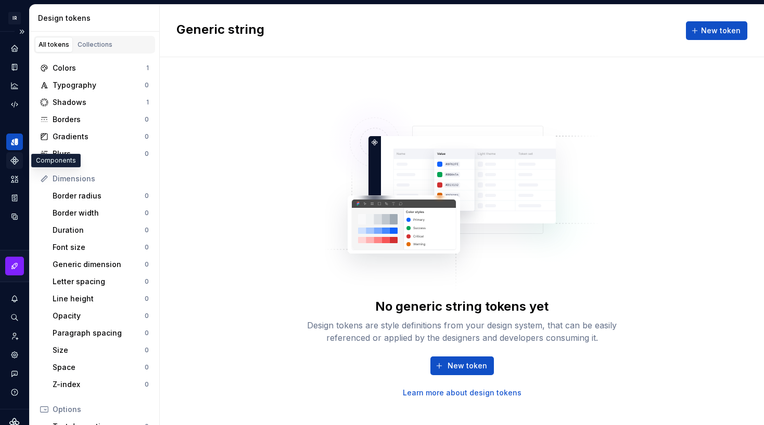
click at [16, 161] on icon "Components" at bounding box center [14, 160] width 7 height 7
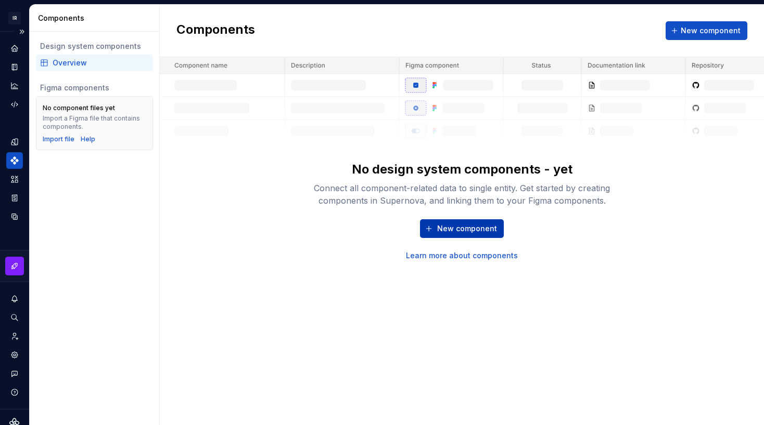
click at [476, 226] on span "New component" at bounding box center [467, 229] width 60 height 10
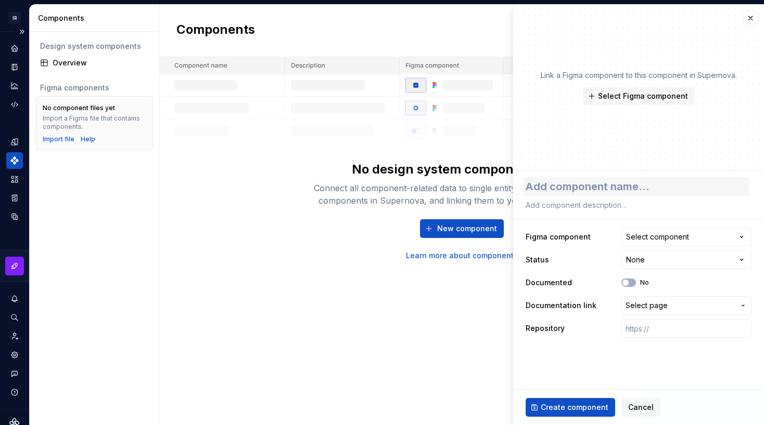
click at [563, 188] on textarea at bounding box center [636, 186] width 226 height 19
click at [642, 238] on div "Select component" at bounding box center [657, 237] width 63 height 10
click at [618, 227] on html "**********" at bounding box center [382, 212] width 764 height 425
click at [636, 261] on html "**********" at bounding box center [382, 212] width 764 height 425
click at [594, 269] on html "**********" at bounding box center [382, 212] width 764 height 425
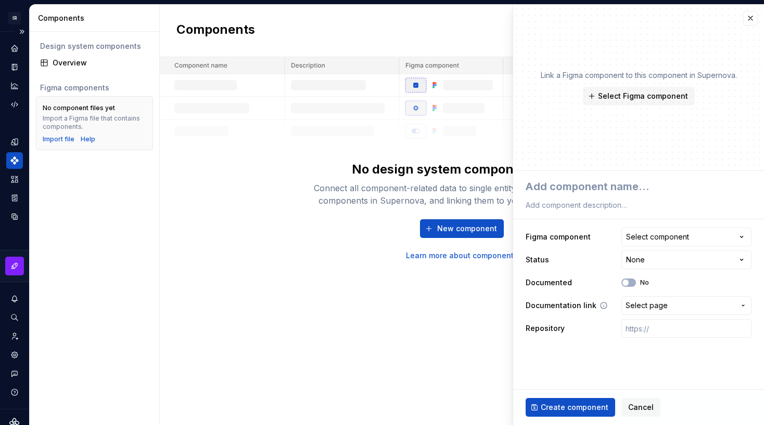
click at [652, 308] on span "Select page" at bounding box center [646, 306] width 42 height 10
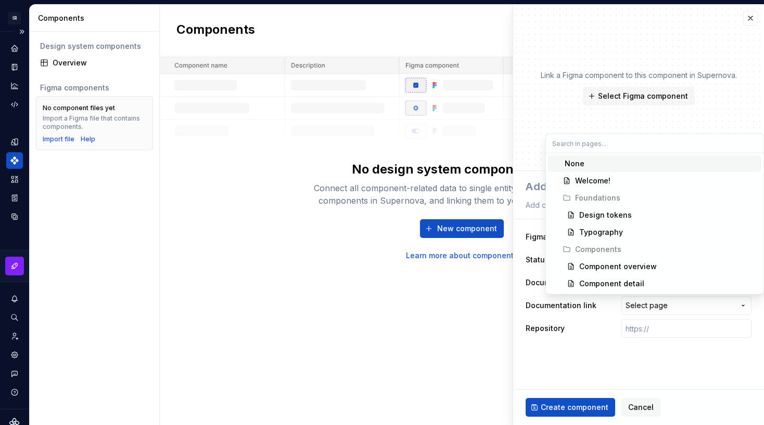
click at [599, 307] on html "**********" at bounding box center [382, 212] width 764 height 425
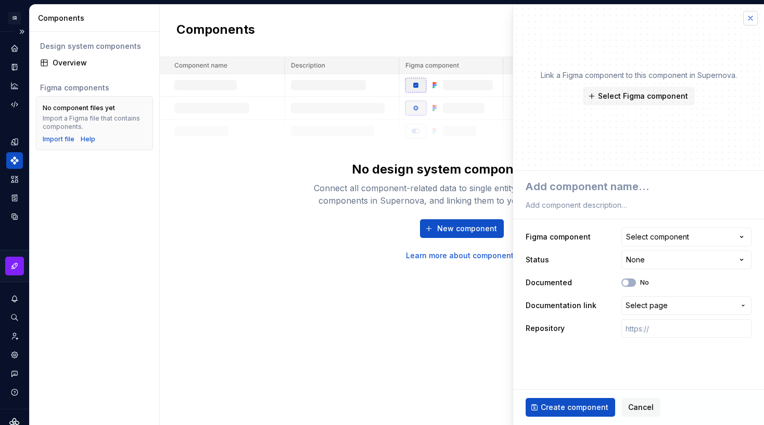
click at [754, 16] on button "button" at bounding box center [750, 18] width 15 height 15
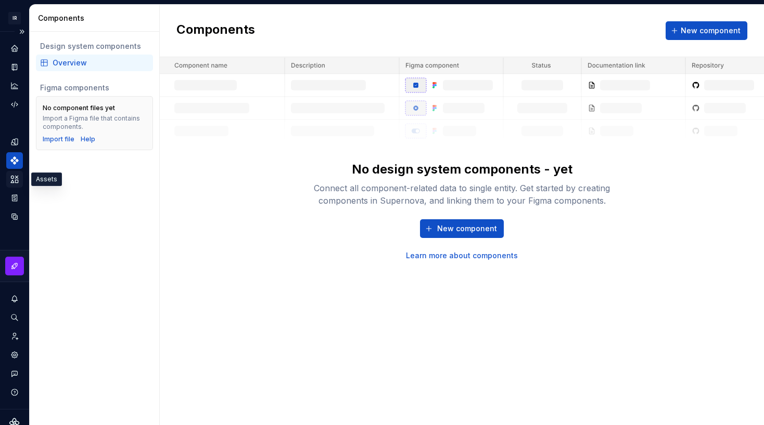
click at [18, 177] on icon "Assets" at bounding box center [14, 179] width 9 height 9
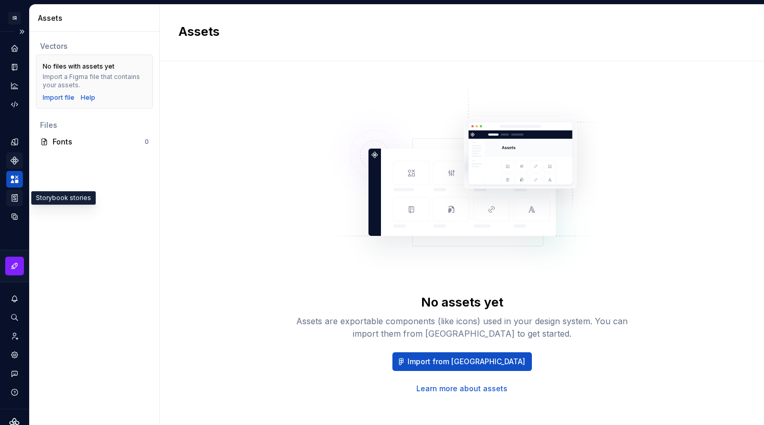
click at [18, 200] on icon "Storybook stories" at bounding box center [14, 197] width 9 height 9
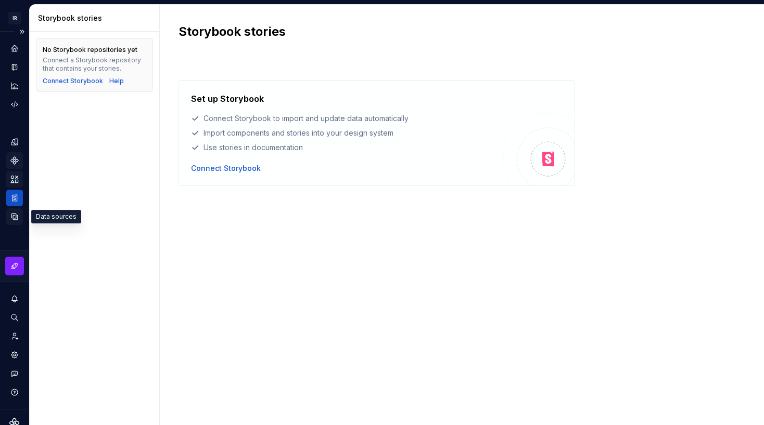
click at [17, 217] on icon "Data sources" at bounding box center [14, 216] width 9 height 9
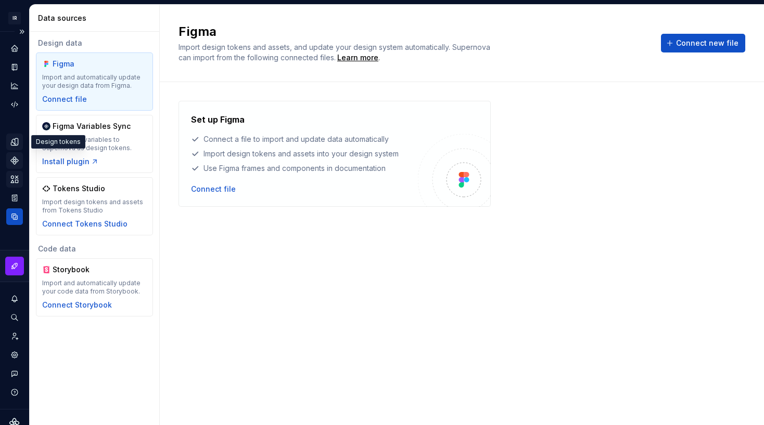
click at [16, 143] on icon "Design tokens" at bounding box center [16, 141] width 3 height 7
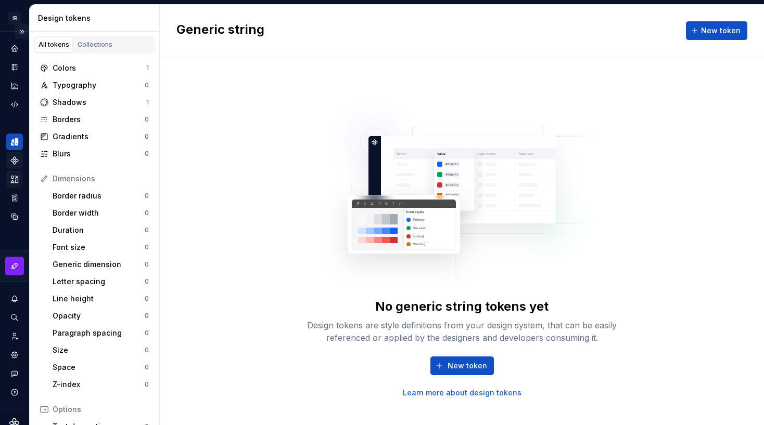
click at [22, 31] on button "Expand sidebar" at bounding box center [22, 31] width 15 height 15
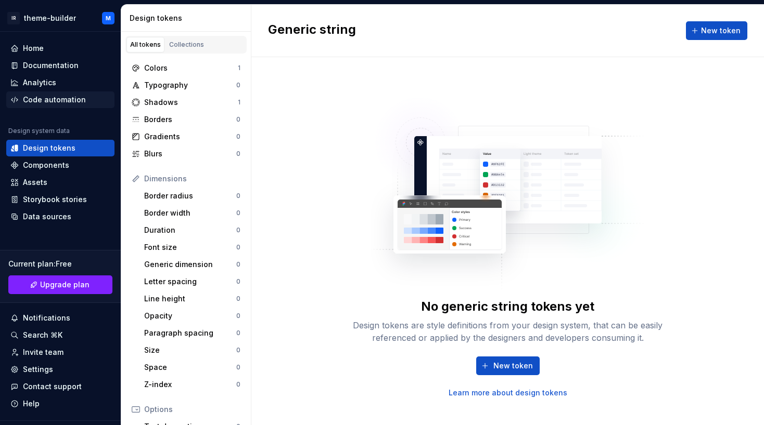
click at [51, 99] on div "Code automation" at bounding box center [54, 100] width 63 height 10
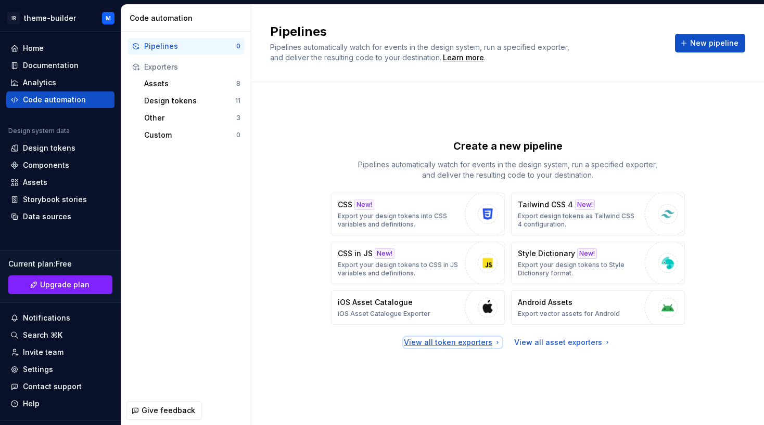
click at [478, 345] on div "View all token exporters" at bounding box center [453, 343] width 98 height 10
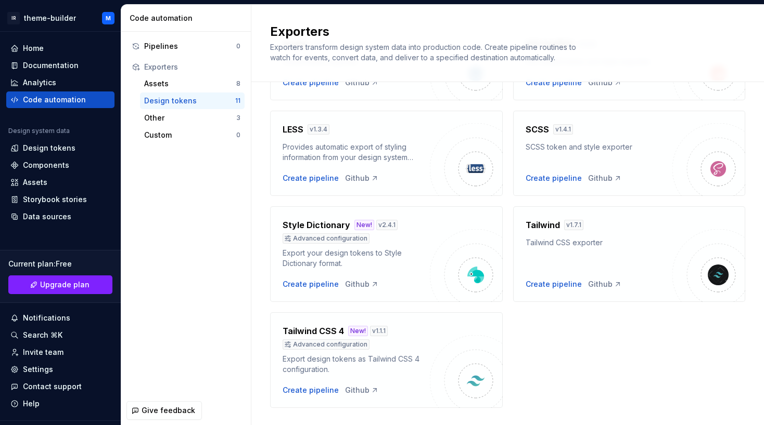
scroll to position [333, 0]
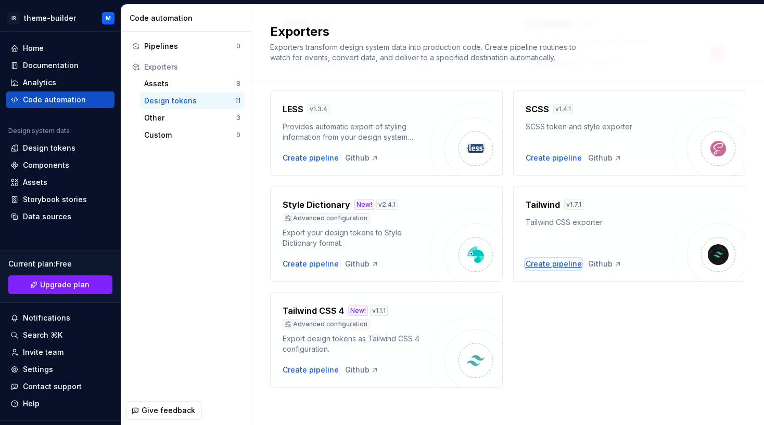
click at [558, 265] on div "Create pipeline" at bounding box center [553, 264] width 56 height 10
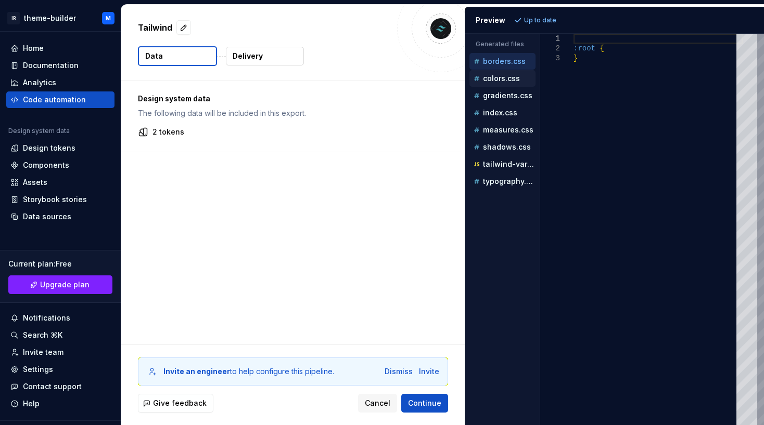
click at [508, 76] on p "colors.css" at bounding box center [501, 78] width 37 height 8
click at [511, 97] on p "gradients.css" at bounding box center [507, 96] width 49 height 8
click at [510, 108] on div "index.css" at bounding box center [503, 113] width 64 height 10
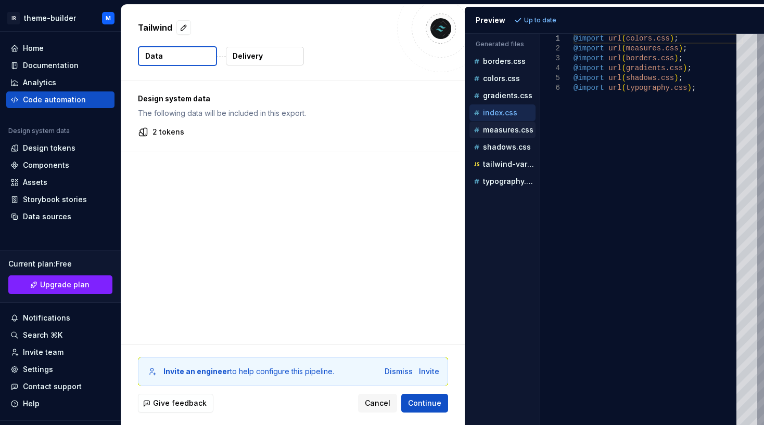
click at [510, 127] on p "measures.css" at bounding box center [508, 130] width 50 height 8
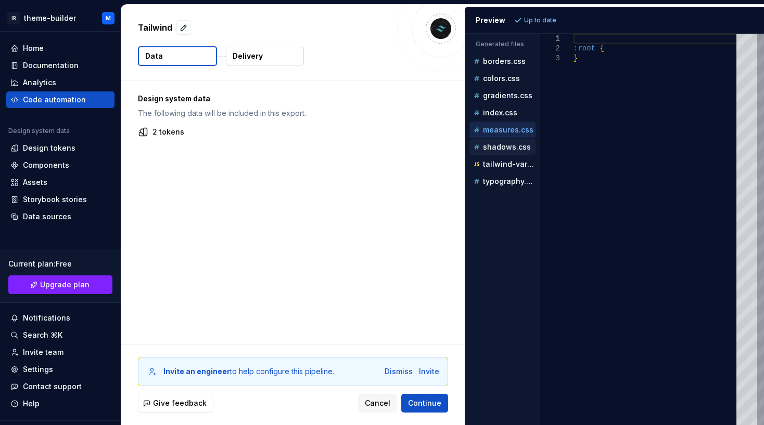
click at [515, 147] on p "shadows.css" at bounding box center [507, 147] width 48 height 8
click at [515, 163] on p "tailwind-variables.js" at bounding box center [509, 164] width 53 height 8
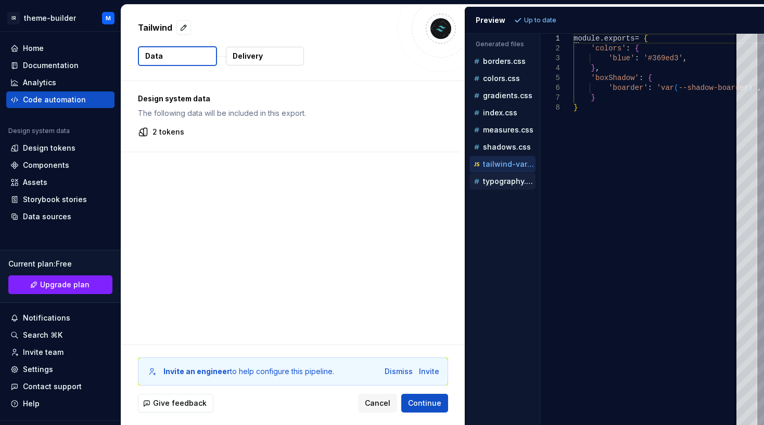
click at [517, 178] on p "typography.css" at bounding box center [509, 181] width 53 height 8
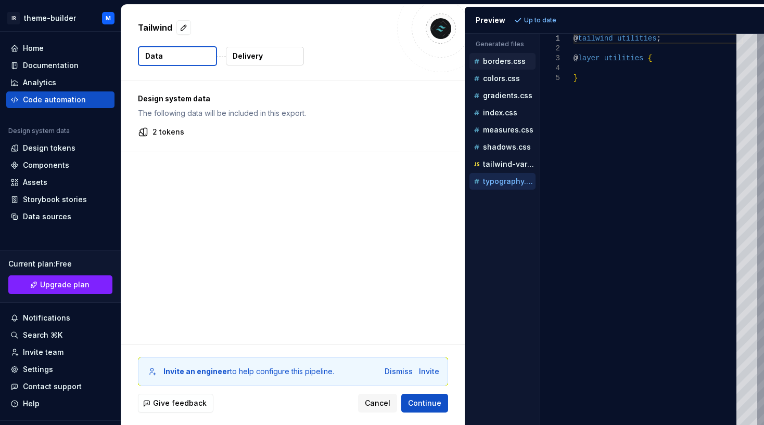
click at [502, 68] on div "borders.css" at bounding box center [502, 61] width 66 height 17
click at [511, 63] on p "borders.css" at bounding box center [504, 61] width 43 height 8
click at [432, 238] on div "Design system data The following data will be included in this export. 2 tokens" at bounding box center [292, 213] width 343 height 264
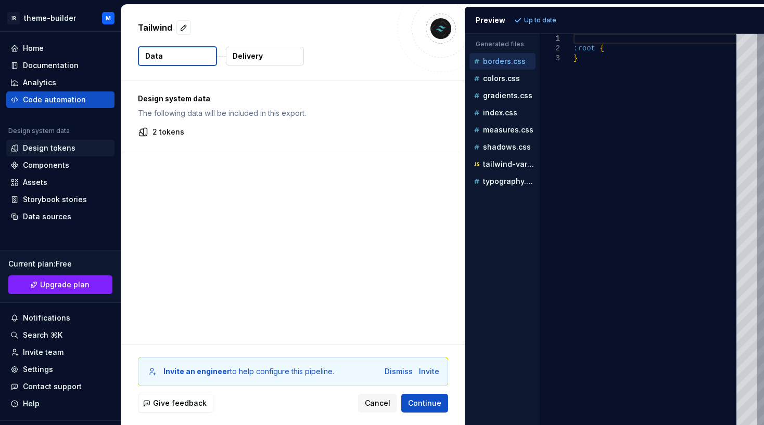
click at [51, 151] on div "Design tokens" at bounding box center [49, 148] width 53 height 10
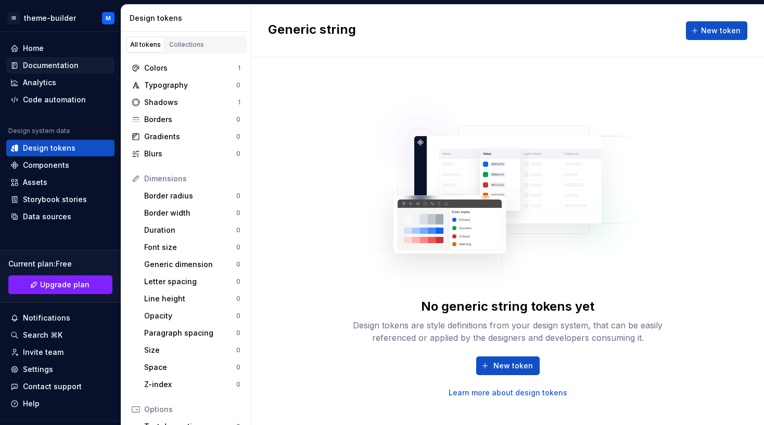
click at [56, 65] on div "Documentation" at bounding box center [51, 65] width 56 height 10
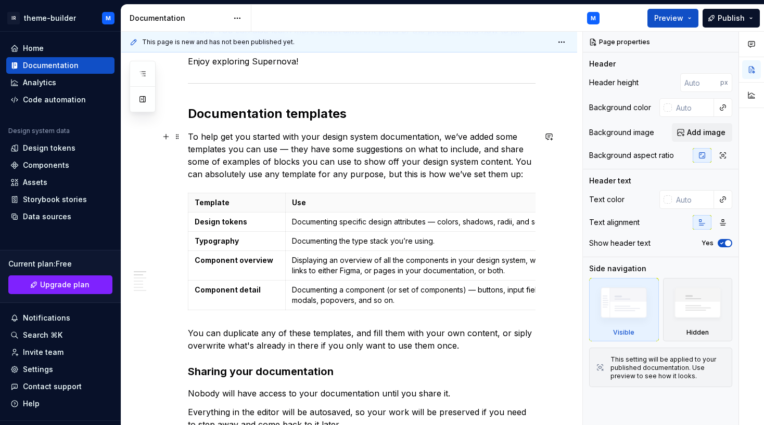
scroll to position [191, 0]
click at [683, 303] on img at bounding box center [697, 306] width 60 height 46
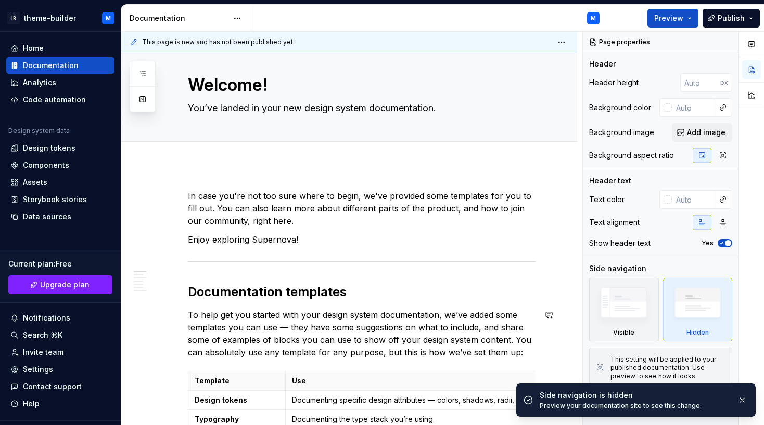
scroll to position [0, 0]
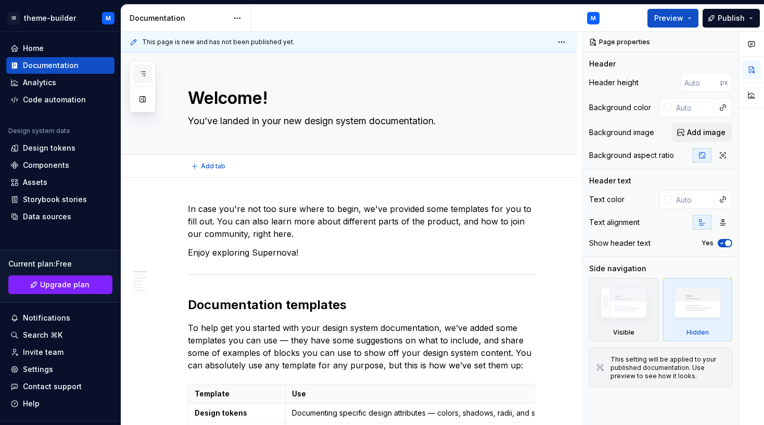
type textarea "*"
click at [44, 82] on div "Analytics" at bounding box center [39, 82] width 33 height 10
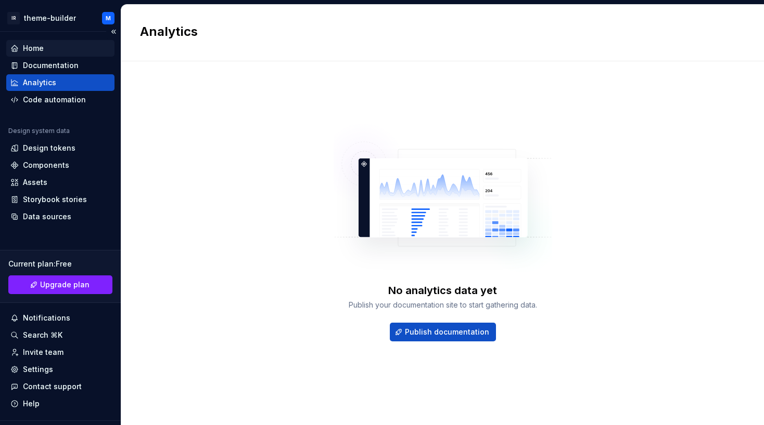
click at [30, 46] on div "Home" at bounding box center [33, 48] width 21 height 10
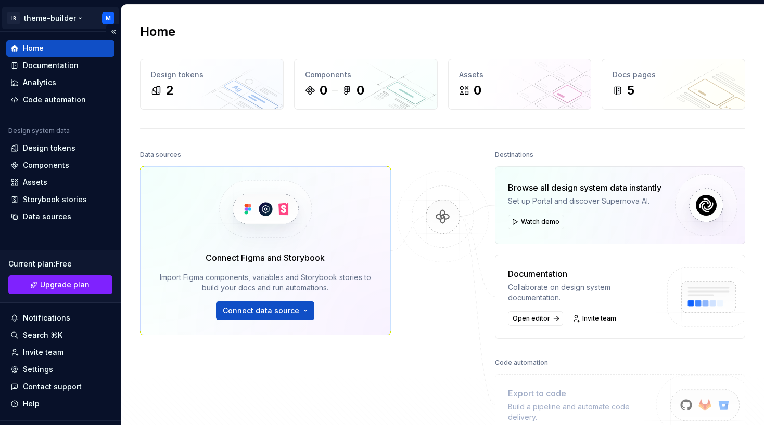
click at [76, 16] on html "IR theme-builder M Home Documentation Analytics Code automation Design system d…" at bounding box center [382, 212] width 764 height 425
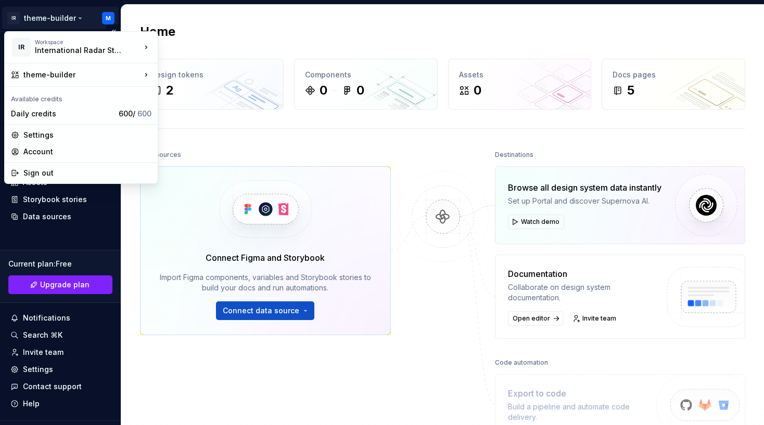
click at [76, 16] on html "IR theme-builder M Home Documentation Analytics Code automation Design system d…" at bounding box center [382, 212] width 764 height 425
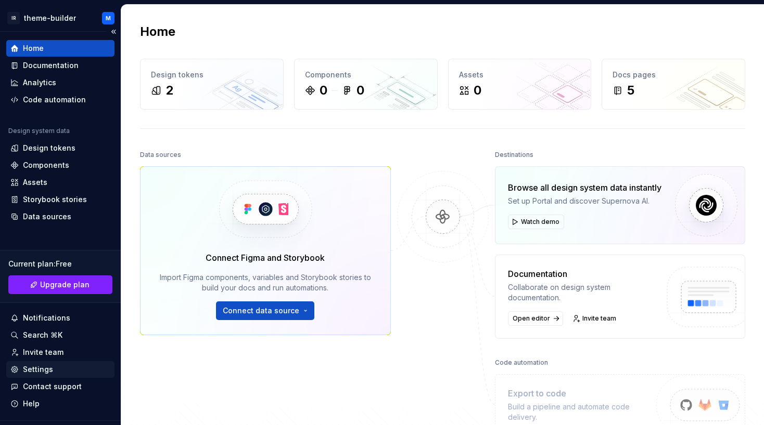
click at [41, 366] on div "Settings" at bounding box center [38, 370] width 30 height 10
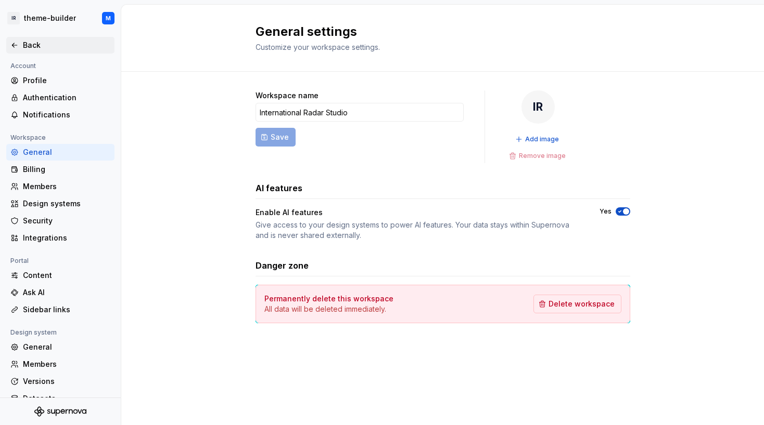
click at [22, 45] on div "Back" at bounding box center [60, 45] width 100 height 10
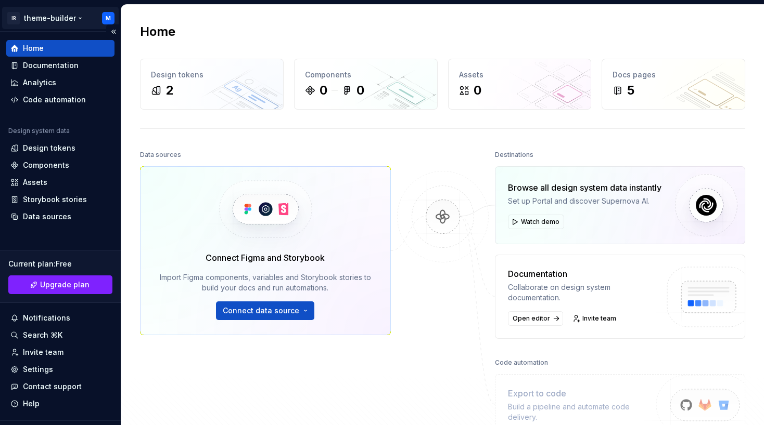
click at [70, 17] on html "IR theme-builder M Home Documentation Analytics Code automation Design system d…" at bounding box center [382, 212] width 764 height 425
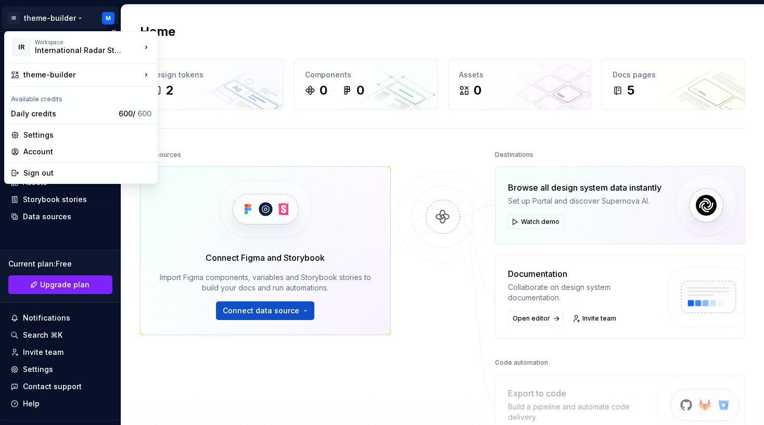
click at [84, 239] on html "IR theme-builder M Home Documentation Analytics Code automation Design system d…" at bounding box center [382, 212] width 764 height 425
click at [54, 19] on html "IR theme-builder M Home Documentation Analytics Code automation Design system d…" at bounding box center [382, 212] width 764 height 425
click at [63, 232] on html "IR theme-builder M Home Documentation Analytics Code automation Design system d…" at bounding box center [382, 212] width 764 height 425
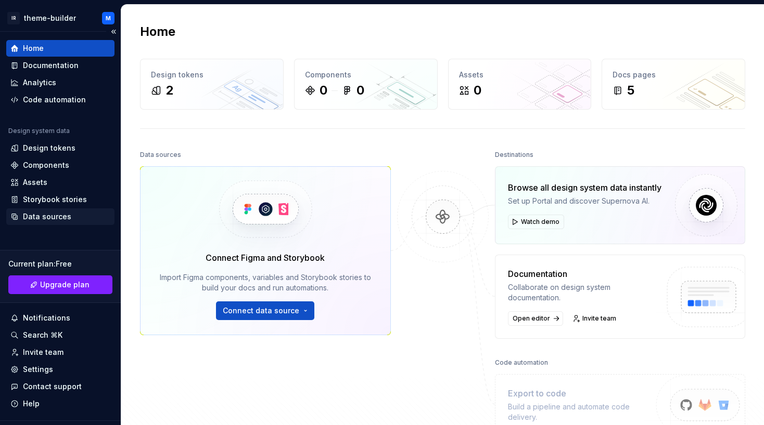
click at [37, 219] on div "Data sources" at bounding box center [47, 217] width 48 height 10
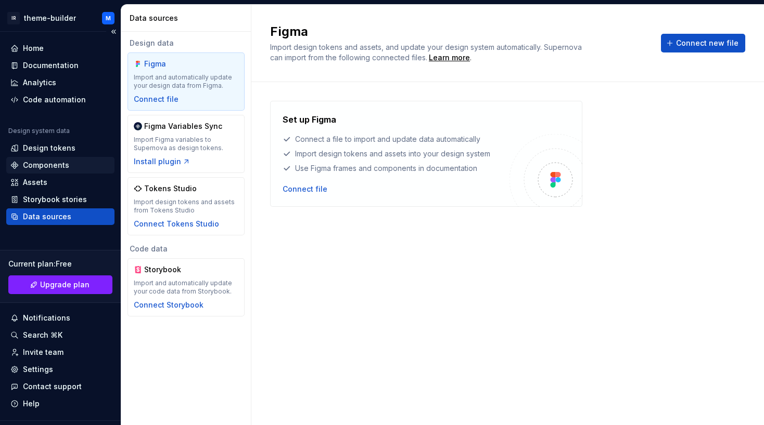
click at [53, 167] on div "Components" at bounding box center [46, 165] width 46 height 10
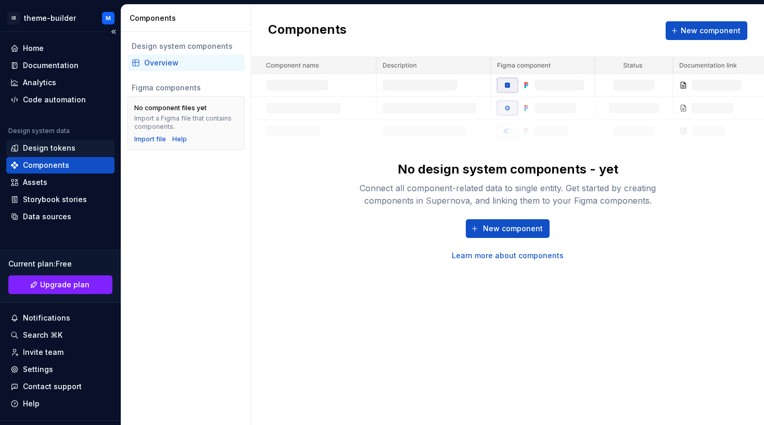
click at [59, 147] on div "Design tokens" at bounding box center [49, 148] width 53 height 10
click at [68, 145] on div "Design tokens" at bounding box center [49, 148] width 53 height 10
click at [58, 152] on div "Design tokens" at bounding box center [49, 148] width 53 height 10
click at [51, 145] on div "Design tokens" at bounding box center [49, 148] width 53 height 10
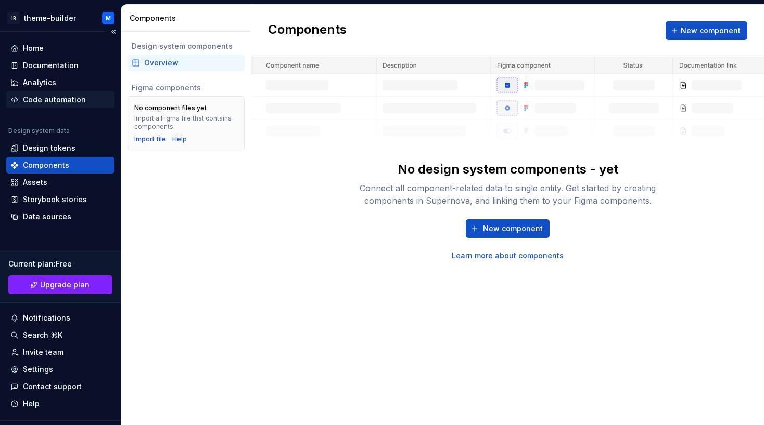
click at [65, 98] on div "Code automation" at bounding box center [54, 100] width 63 height 10
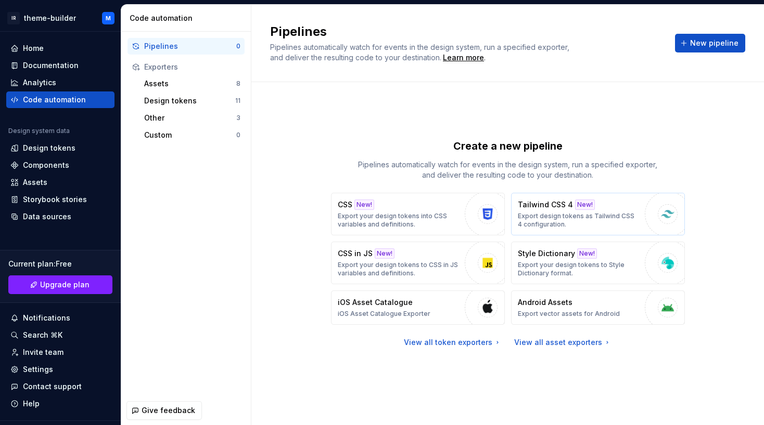
click at [564, 208] on p "Tailwind CSS 4" at bounding box center [545, 205] width 55 height 10
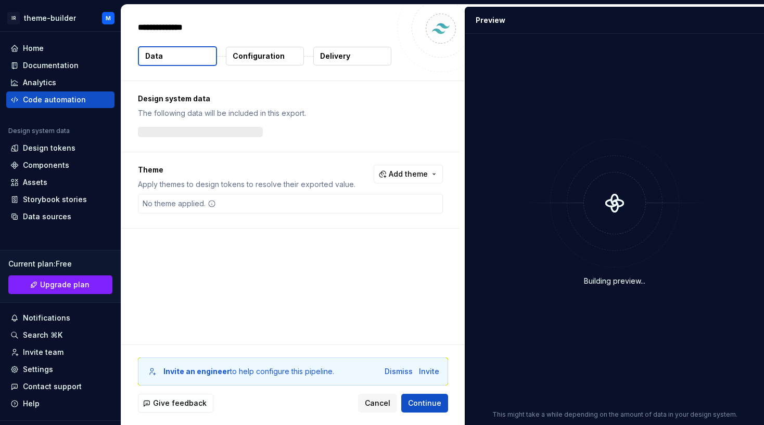
type textarea "*"
drag, startPoint x: 543, startPoint y: 212, endPoint x: 510, endPoint y: 216, distance: 33.5
click at [510, 216] on div "Building preview..." at bounding box center [614, 212] width 286 height 345
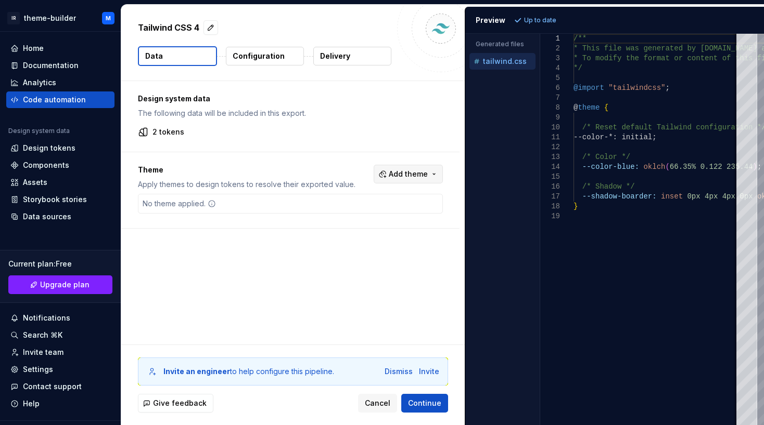
click at [415, 171] on span "Add theme" at bounding box center [408, 174] width 39 height 10
click at [349, 216] on div "Dark" at bounding box center [350, 215] width 17 height 10
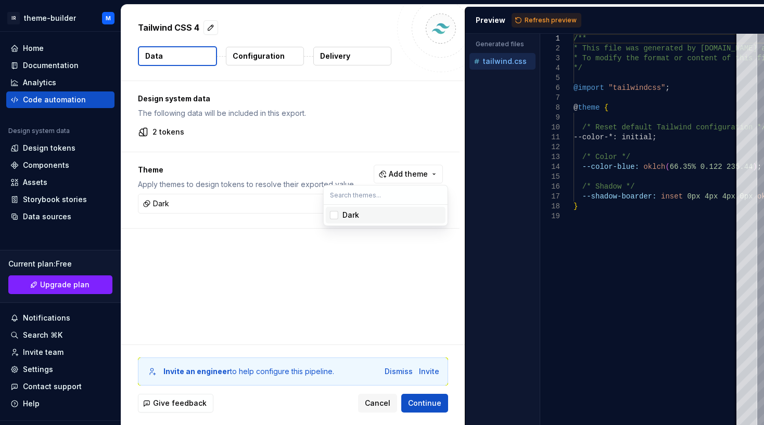
click at [346, 256] on html "IR theme-builder M Home Documentation Analytics Code automation Design system d…" at bounding box center [382, 212] width 764 height 425
click at [57, 332] on div "Search ⌘K" at bounding box center [43, 335] width 40 height 10
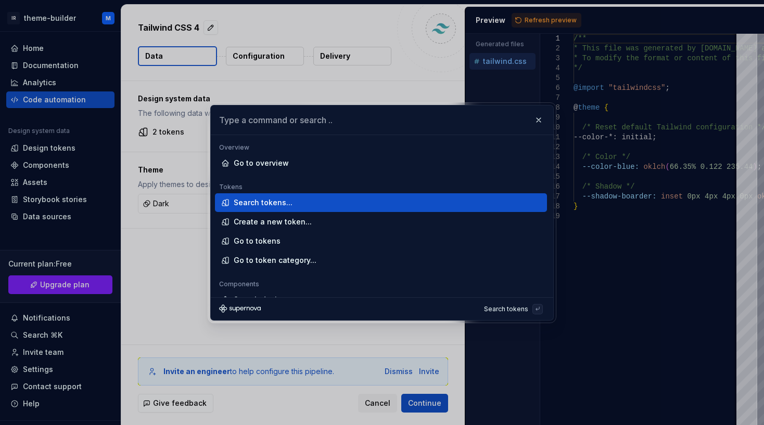
click at [167, 257] on body "IR theme-builder M Home Documentation Analytics Code automation Design system d…" at bounding box center [382, 212] width 764 height 425
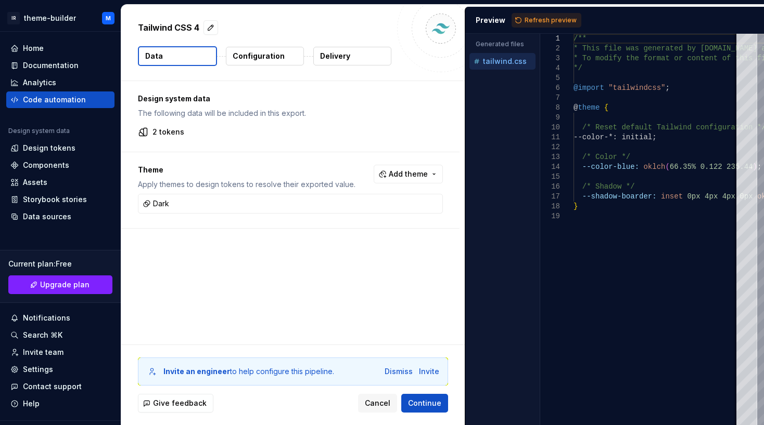
click at [395, 281] on div "Design system data The following data will be included in this export. 2 tokens…" at bounding box center [292, 213] width 343 height 264
click at [32, 50] on div "Home" at bounding box center [33, 48] width 21 height 10
